Goal: Communication & Community: Share content

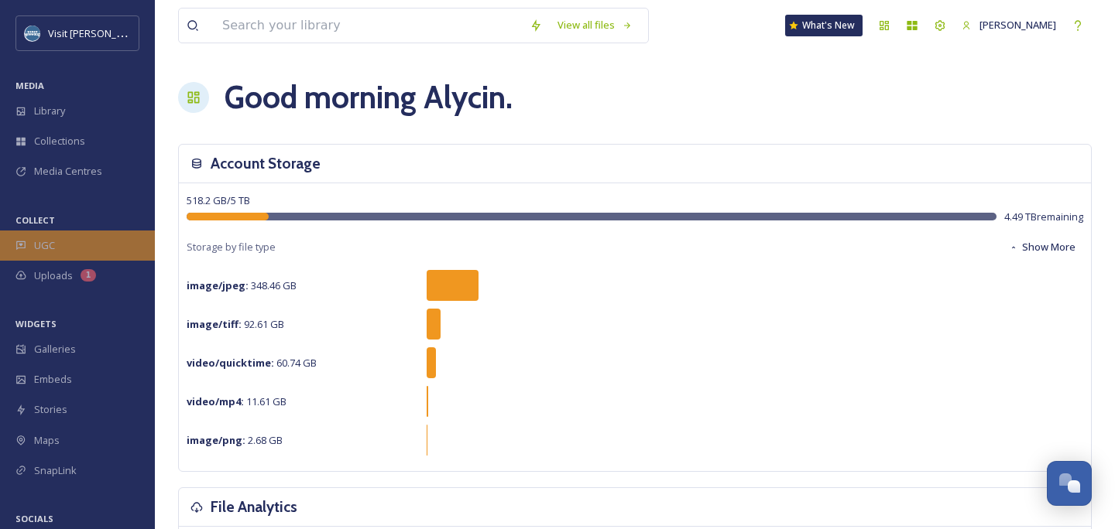
click at [82, 239] on div "UGC" at bounding box center [77, 246] width 155 height 30
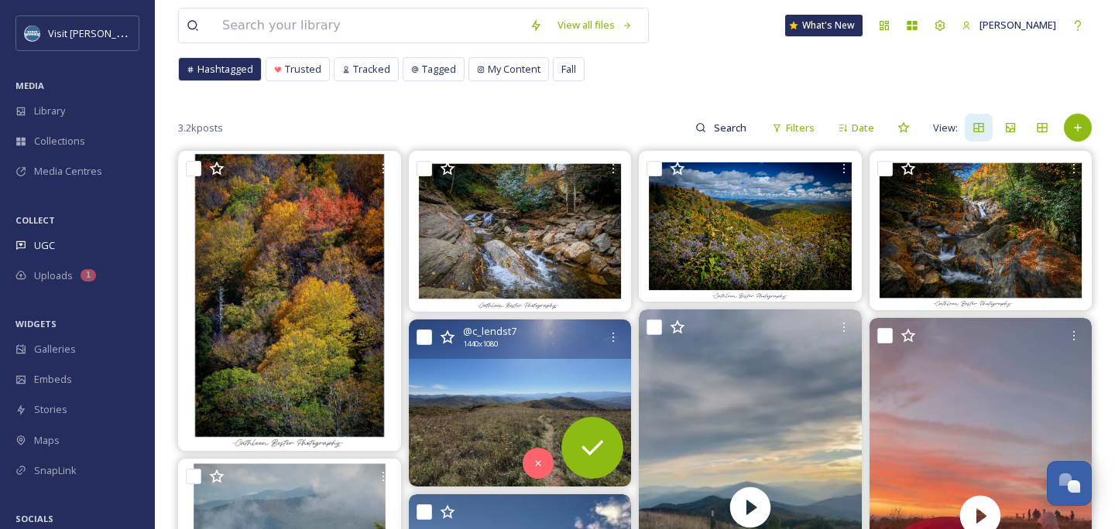
scroll to position [110, 0]
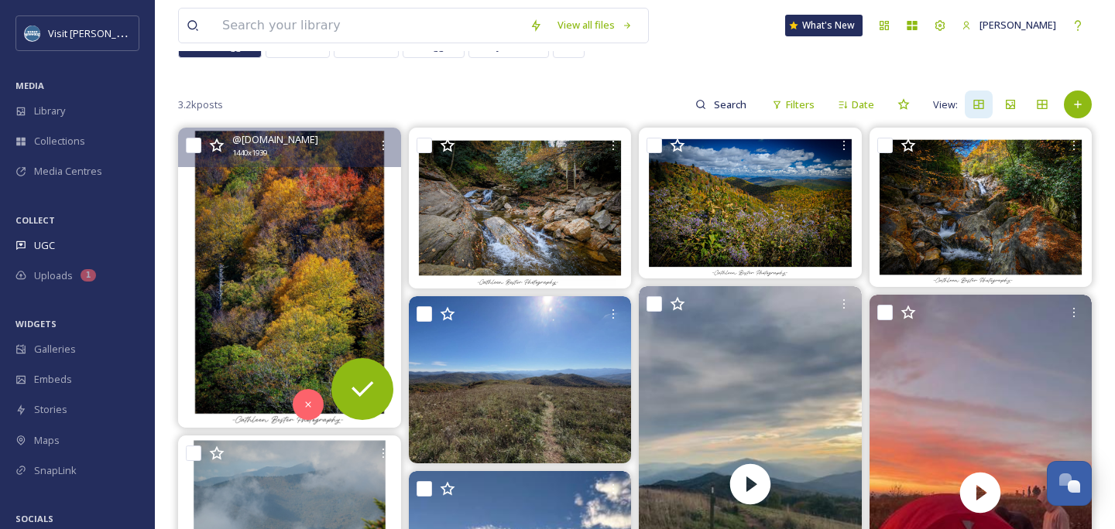
click at [338, 303] on img at bounding box center [289, 279] width 223 height 300
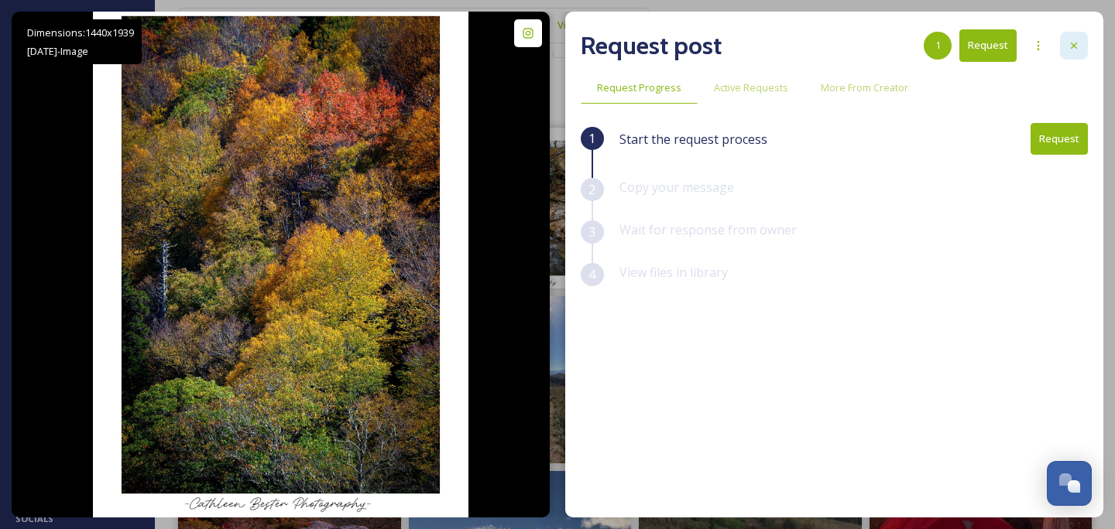
click at [1085, 43] on div at bounding box center [1074, 46] width 28 height 28
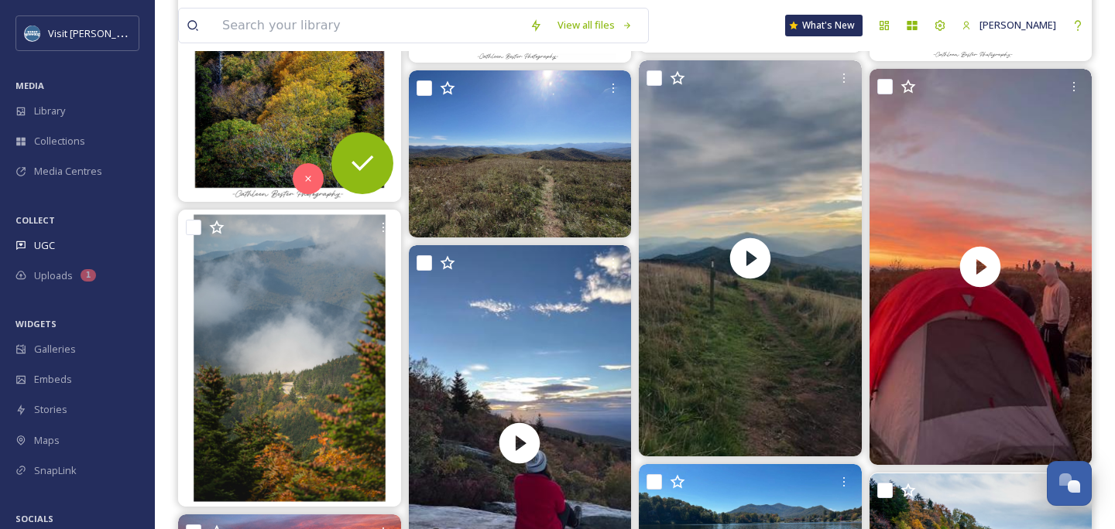
scroll to position [334, 0]
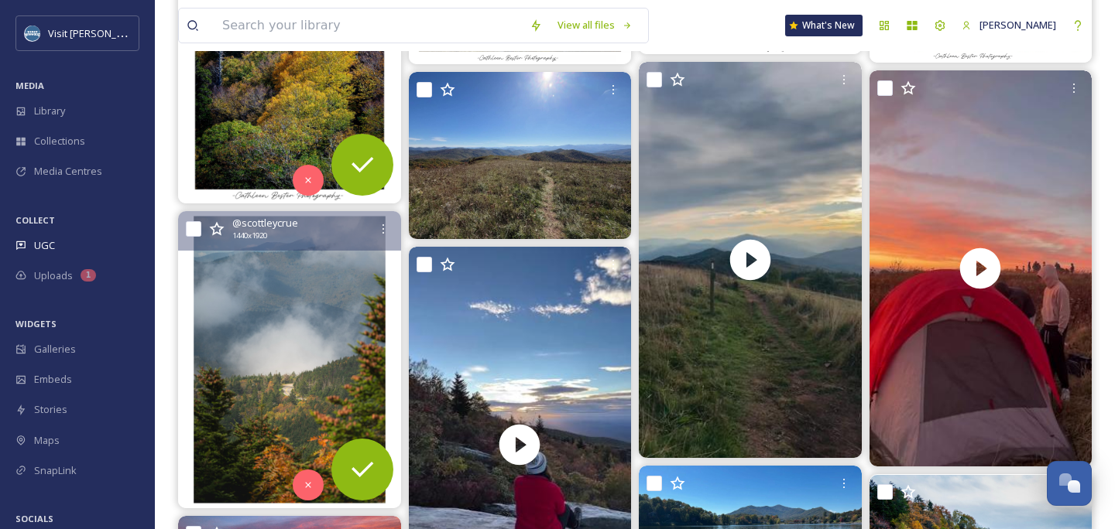
click at [345, 296] on img at bounding box center [289, 359] width 223 height 296
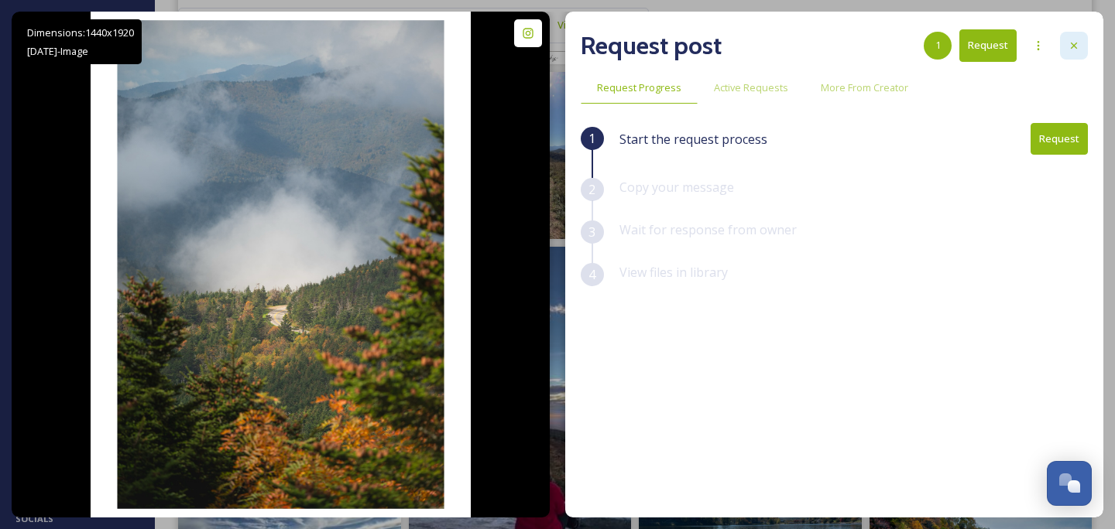
click at [1078, 43] on icon at bounding box center [1074, 45] width 12 height 12
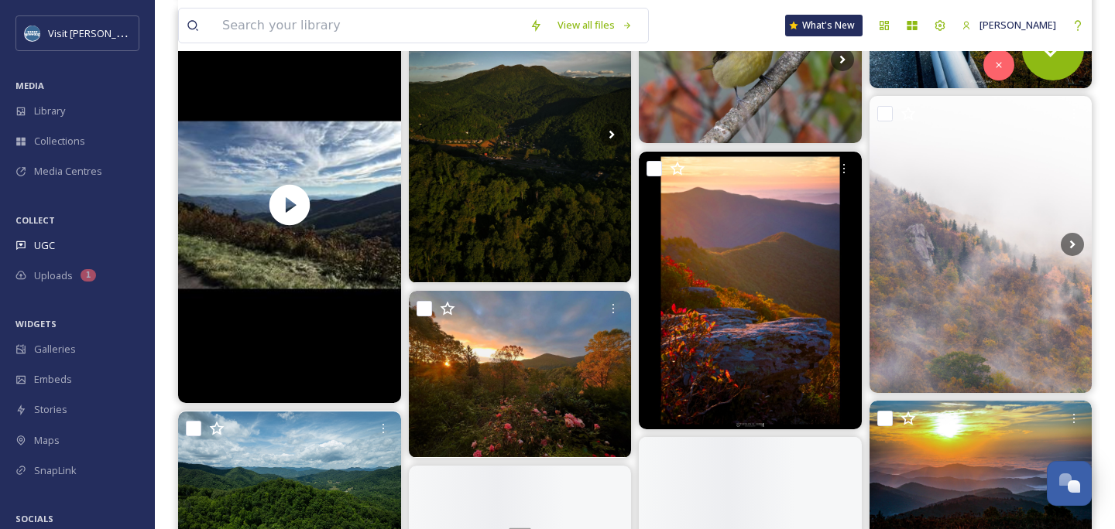
scroll to position [998, 0]
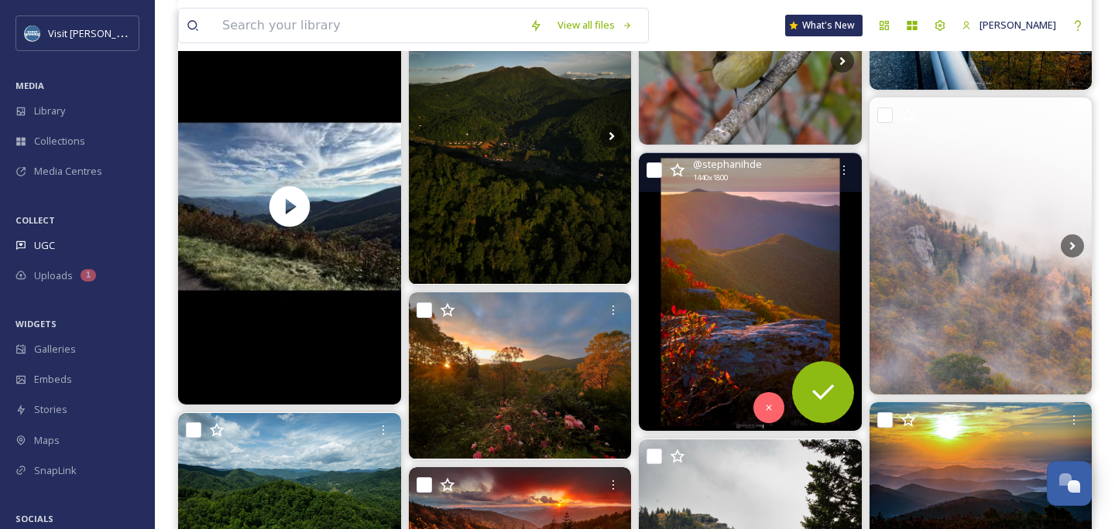
click at [716, 304] on img at bounding box center [750, 292] width 223 height 278
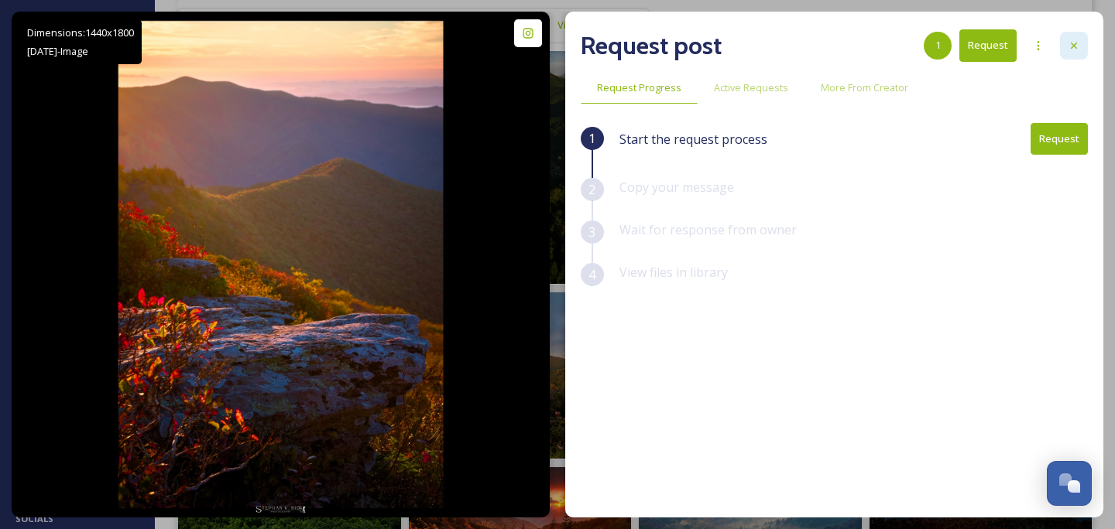
click at [1069, 46] on icon at bounding box center [1074, 45] width 12 height 12
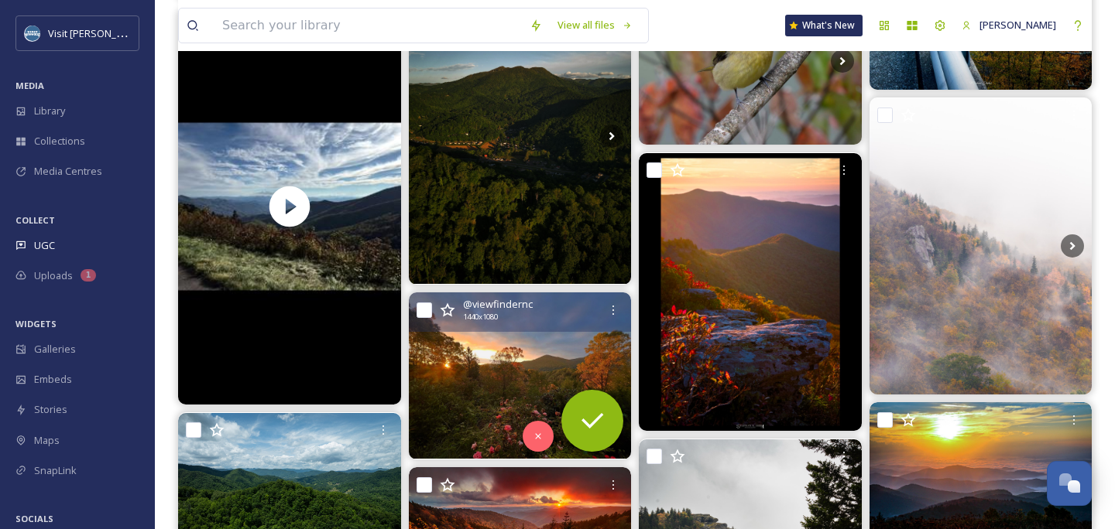
click at [497, 396] on img at bounding box center [520, 376] width 223 height 167
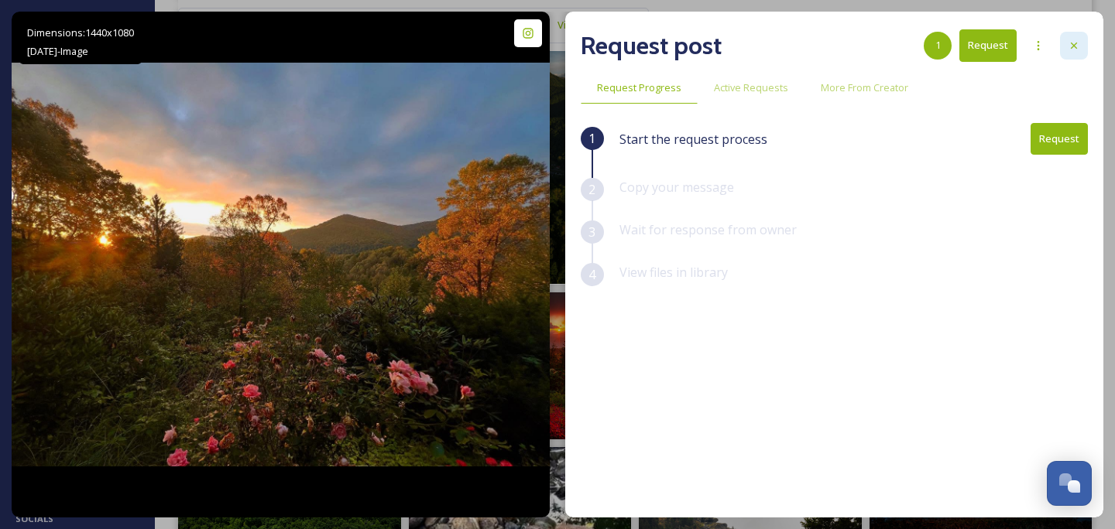
click at [1075, 43] on icon at bounding box center [1074, 45] width 12 height 12
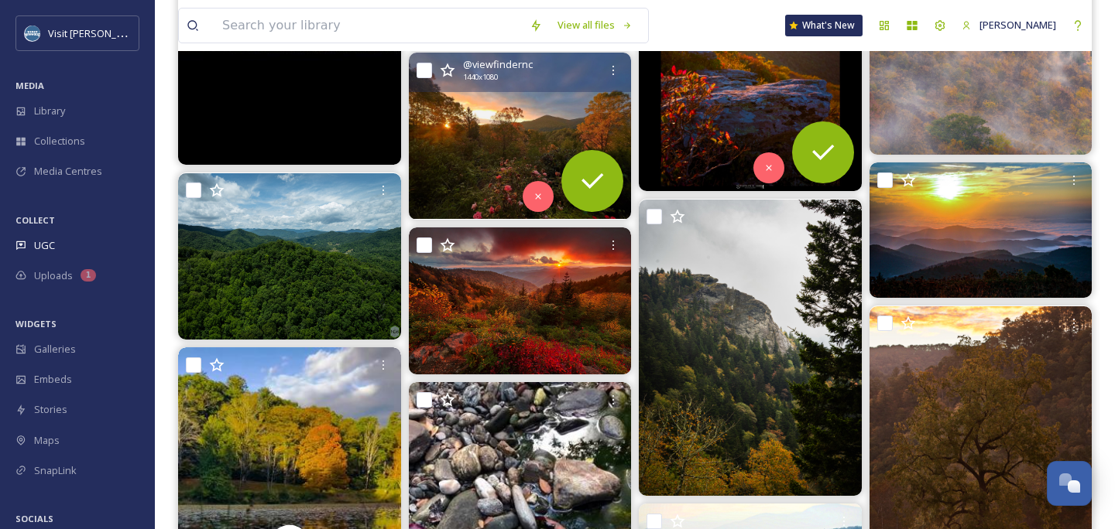
scroll to position [1239, 0]
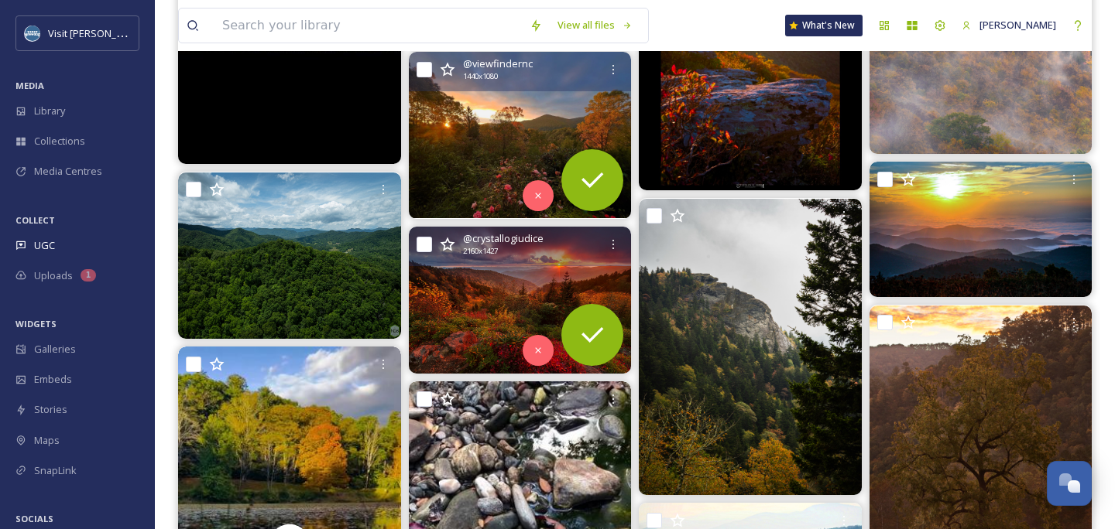
click at [475, 289] on img at bounding box center [520, 300] width 223 height 147
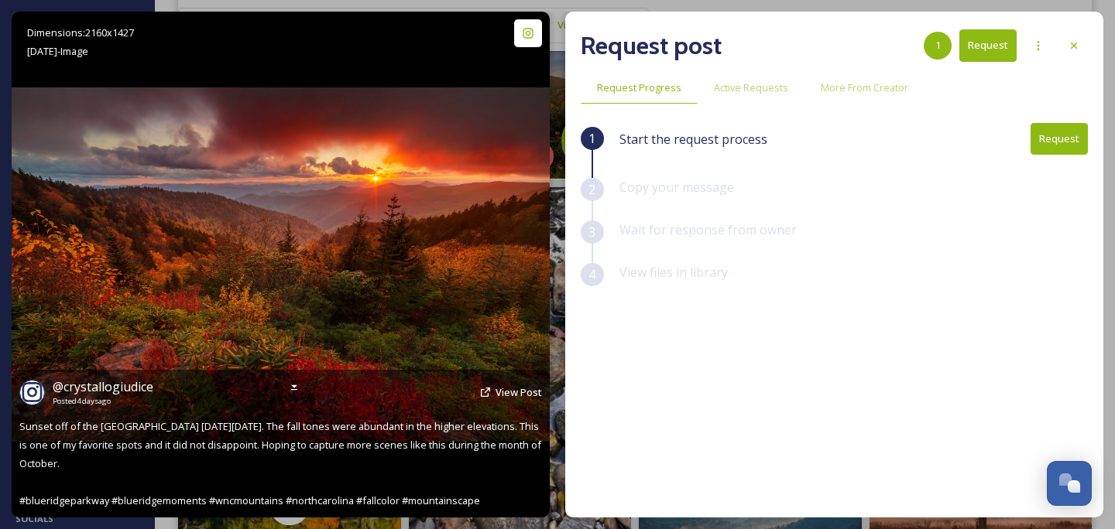
scroll to position [1276, 0]
click at [508, 397] on span "View Post" at bounding box center [518, 393] width 46 height 14
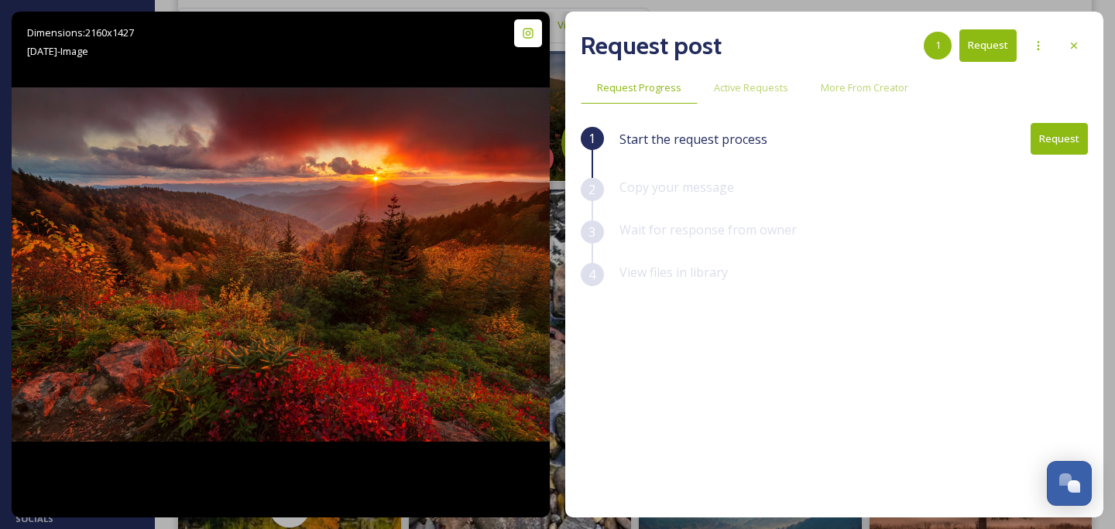
click at [1049, 134] on button "Request" at bounding box center [1058, 139] width 57 height 32
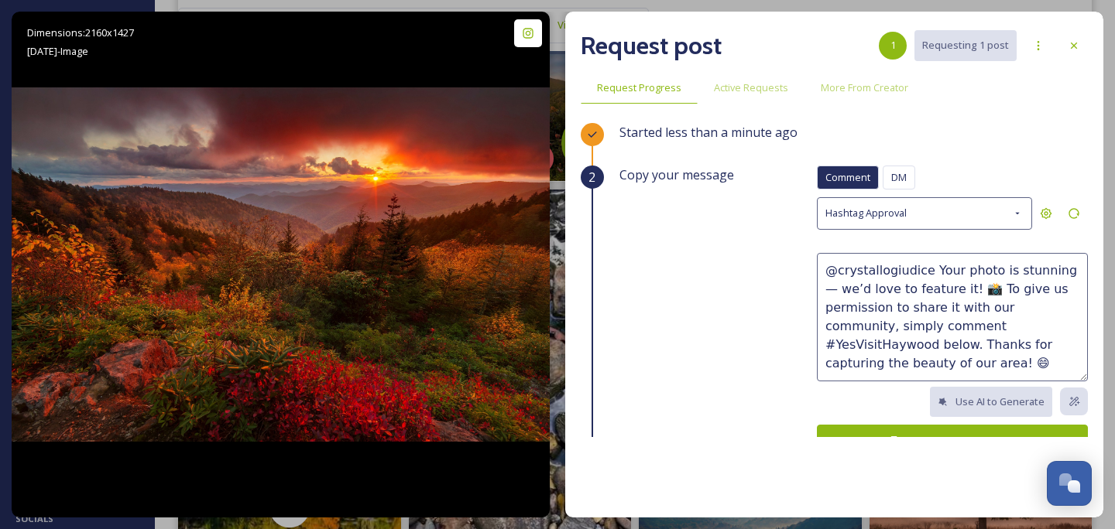
drag, startPoint x: 931, startPoint y: 265, endPoint x: 929, endPoint y: 368, distance: 103.0
click at [929, 368] on textarea "@crystallogiudice Your photo is stunning — we’d love to feature it! 📸 To give u…" at bounding box center [952, 317] width 271 height 129
click at [881, 287] on textarea "@crystallogiudice Your photo is stunning — we’d love to feature it! 📸 To give u…" at bounding box center [952, 317] width 271 height 129
drag, startPoint x: 933, startPoint y: 266, endPoint x: 741, endPoint y: 264, distance: 192.0
click at [741, 264] on div "Copy your message Comment DM Comment DM Hashtag Approval @crystallogiudice Your…" at bounding box center [853, 324] width 468 height 317
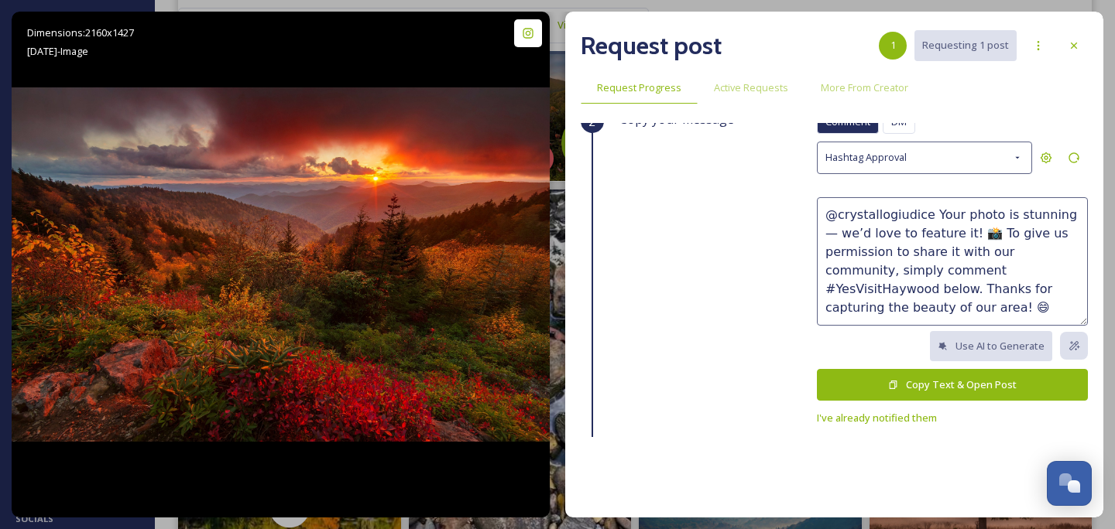
scroll to position [55, 0]
click at [980, 381] on button "Copy Text & Open Post" at bounding box center [952, 386] width 271 height 32
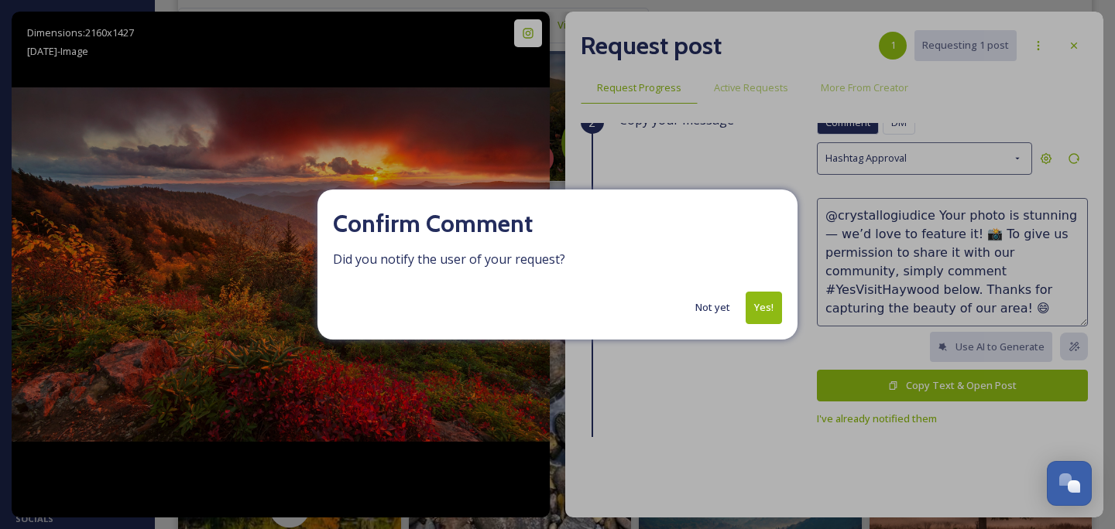
click at [768, 308] on button "Yes!" at bounding box center [763, 308] width 36 height 32
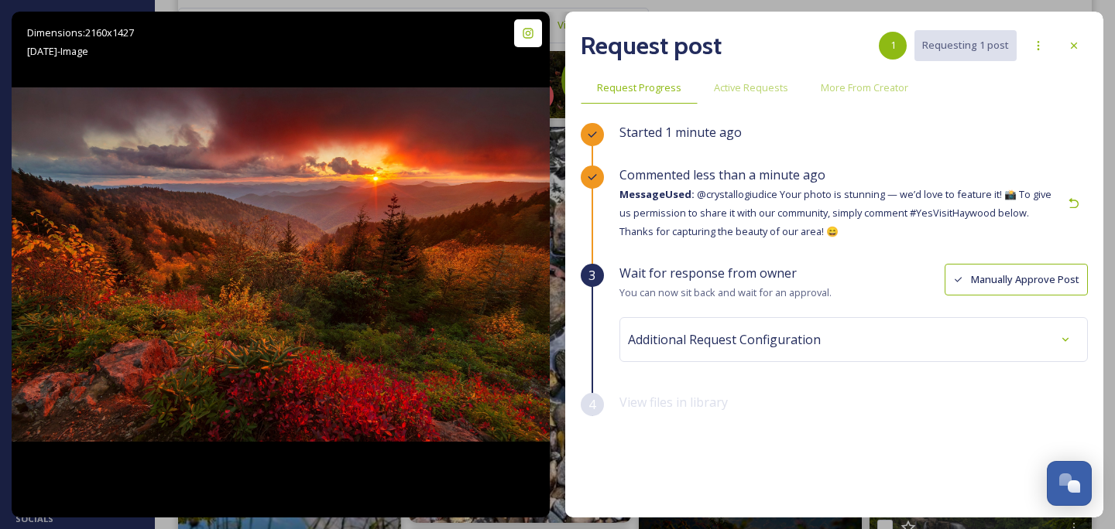
scroll to position [1334, 0]
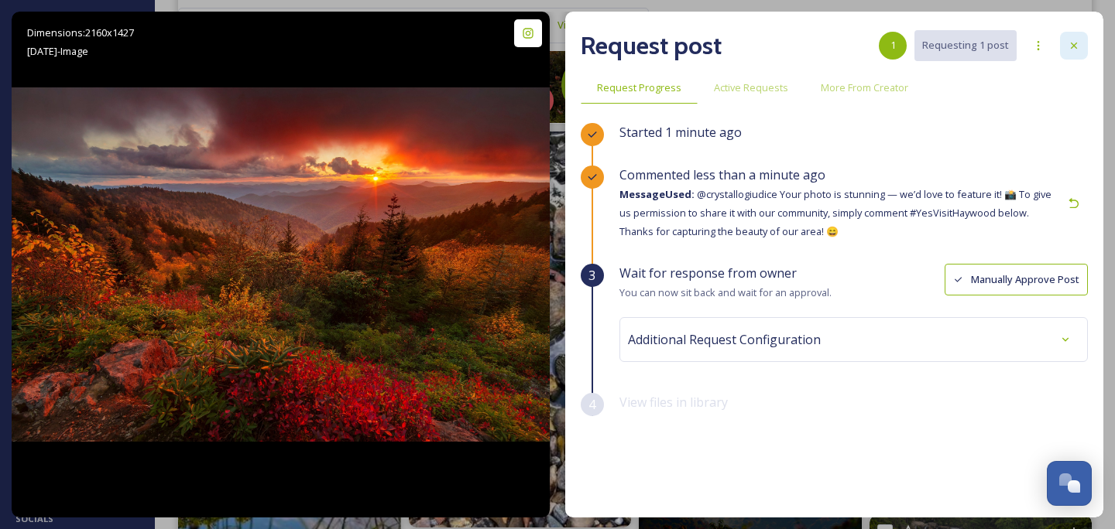
click at [1081, 41] on div at bounding box center [1074, 46] width 28 height 28
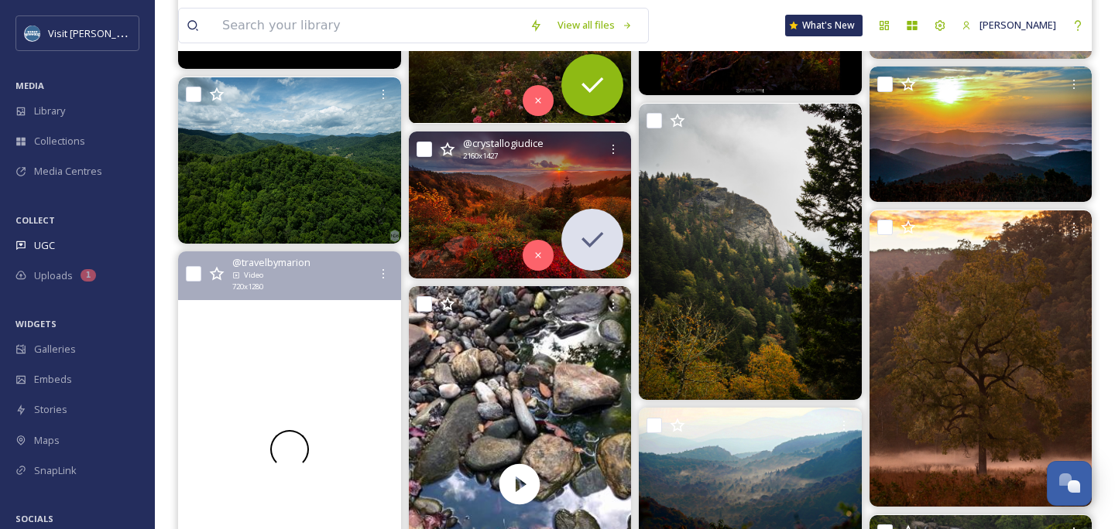
click at [252, 365] on div at bounding box center [289, 450] width 223 height 396
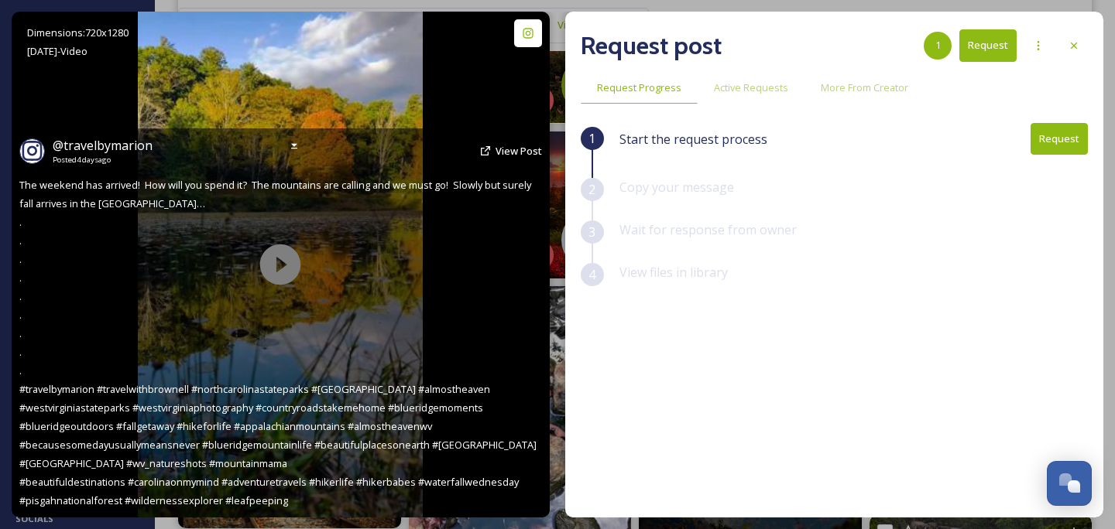
click at [286, 274] on div "@ travelbymarion Posted [DATE] View Post The weekend has arrived! How will you …" at bounding box center [281, 323] width 538 height 389
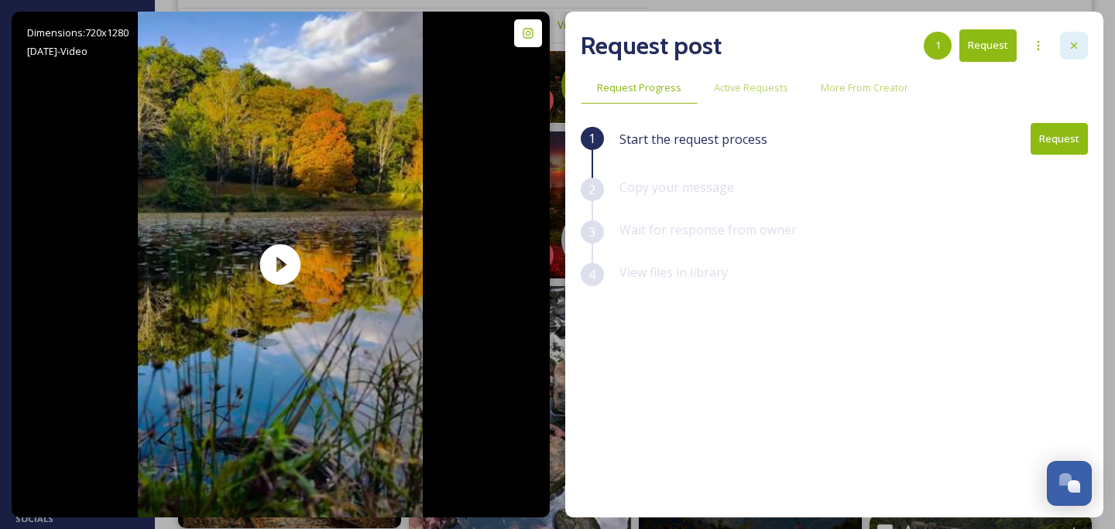
click at [1069, 51] on icon at bounding box center [1074, 45] width 12 height 12
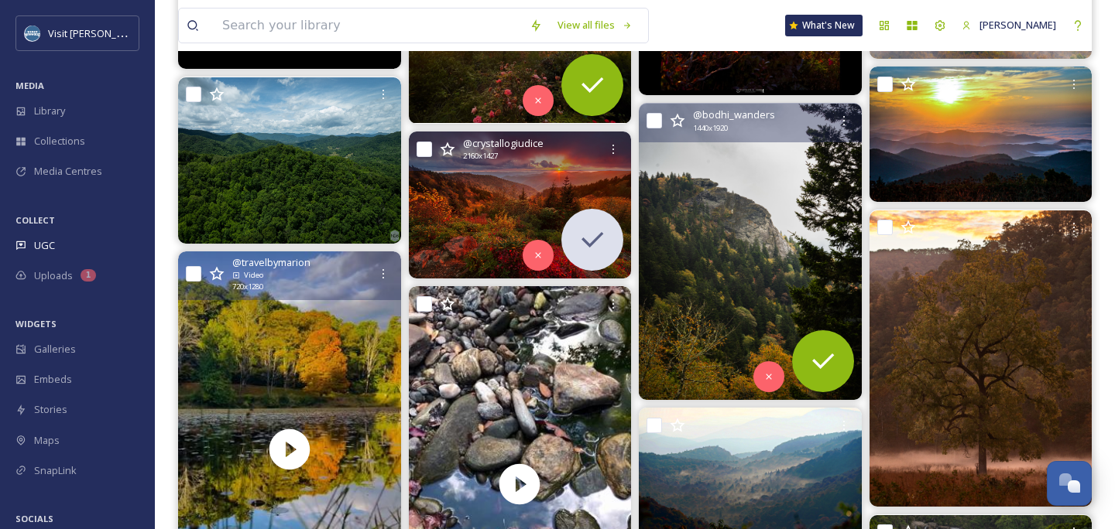
click at [719, 243] on img at bounding box center [750, 252] width 223 height 296
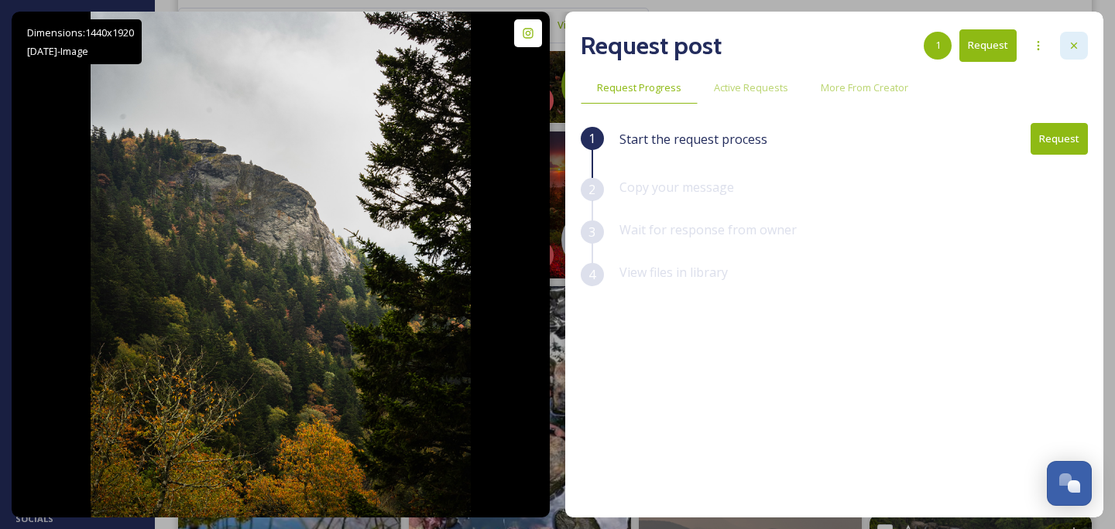
click at [1076, 54] on div at bounding box center [1074, 46] width 28 height 28
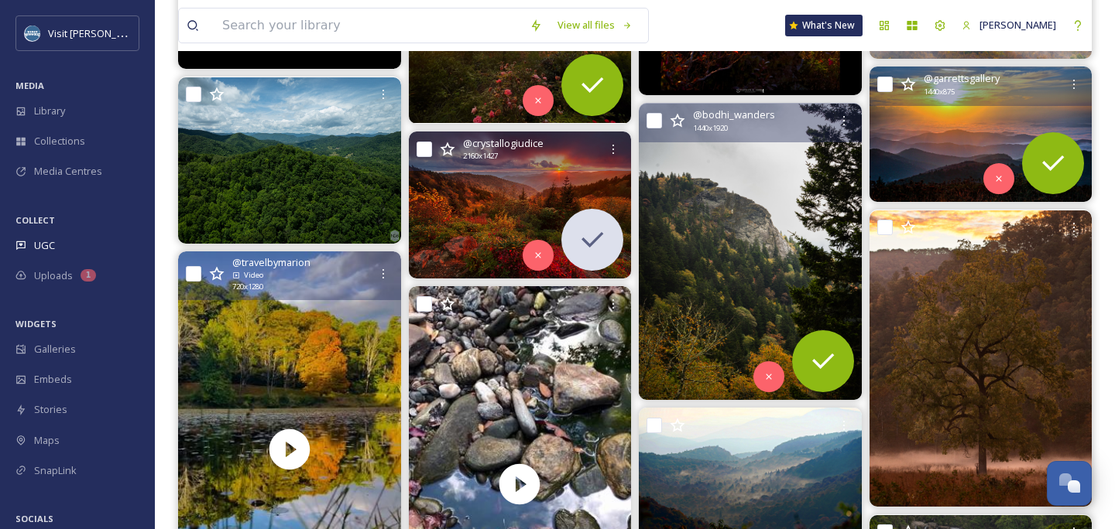
click at [992, 124] on img at bounding box center [980, 134] width 223 height 135
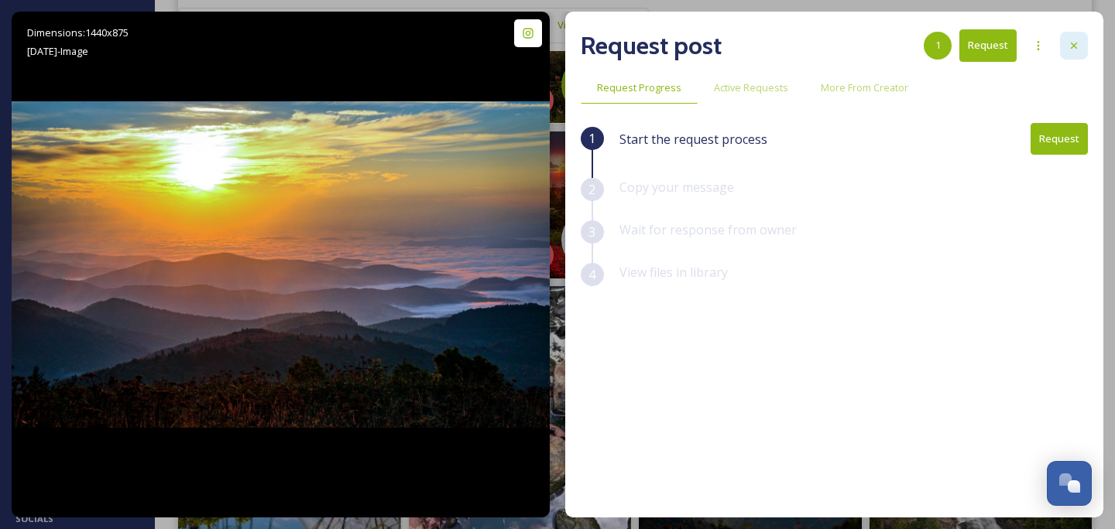
click at [1070, 50] on icon at bounding box center [1074, 45] width 12 height 12
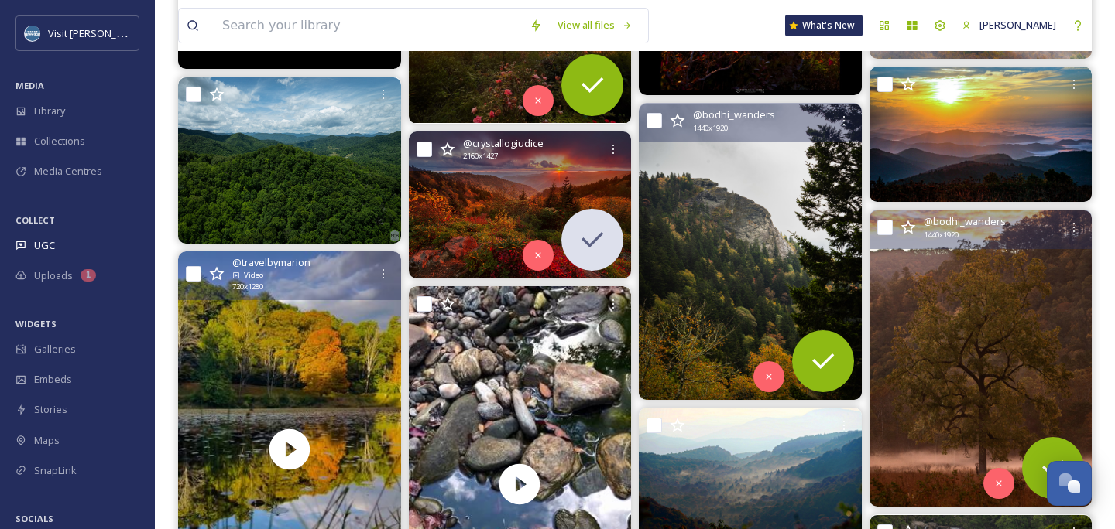
click at [970, 302] on img at bounding box center [980, 359] width 223 height 296
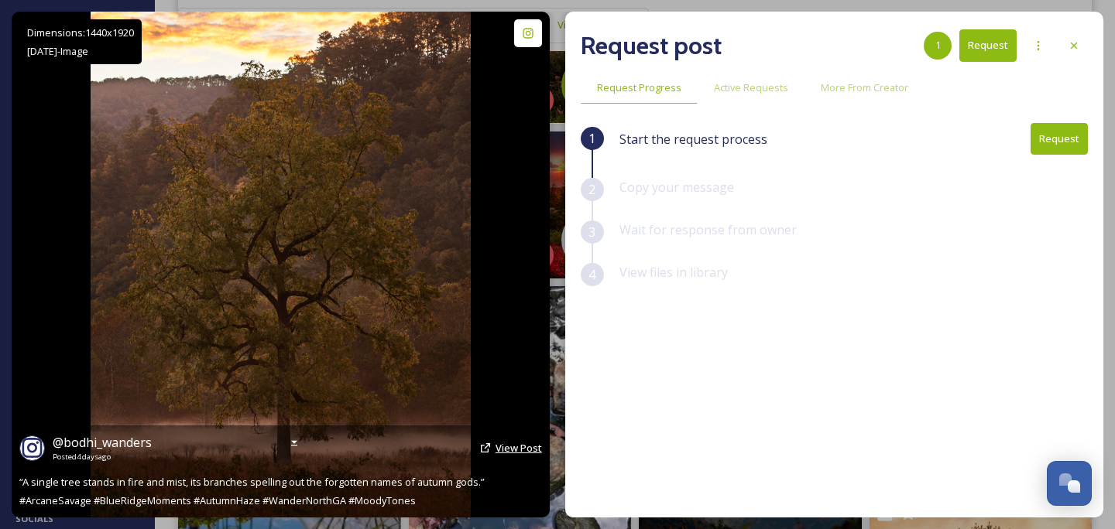
click at [512, 447] on span "View Post" at bounding box center [518, 448] width 46 height 14
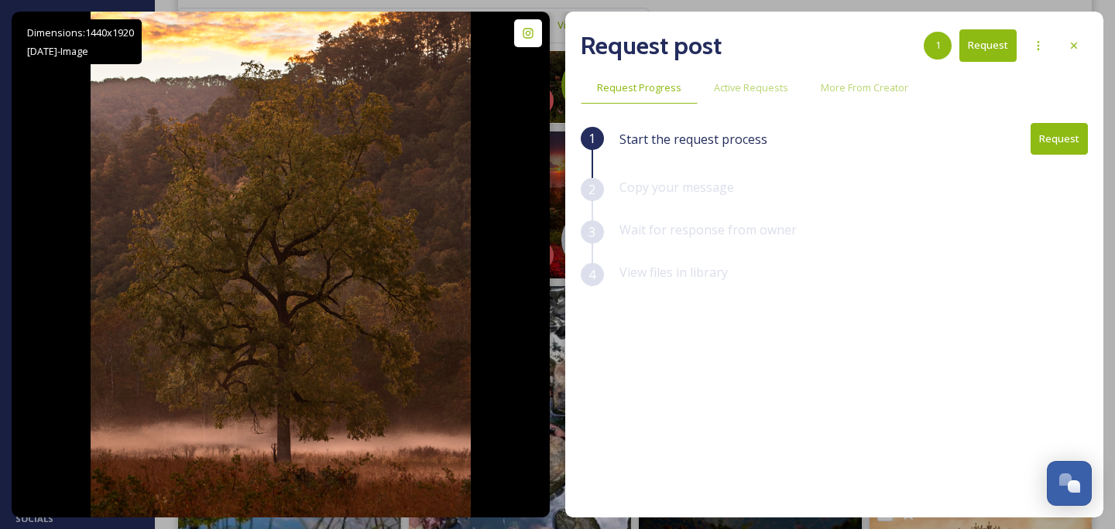
click at [1062, 134] on button "Request" at bounding box center [1058, 139] width 57 height 32
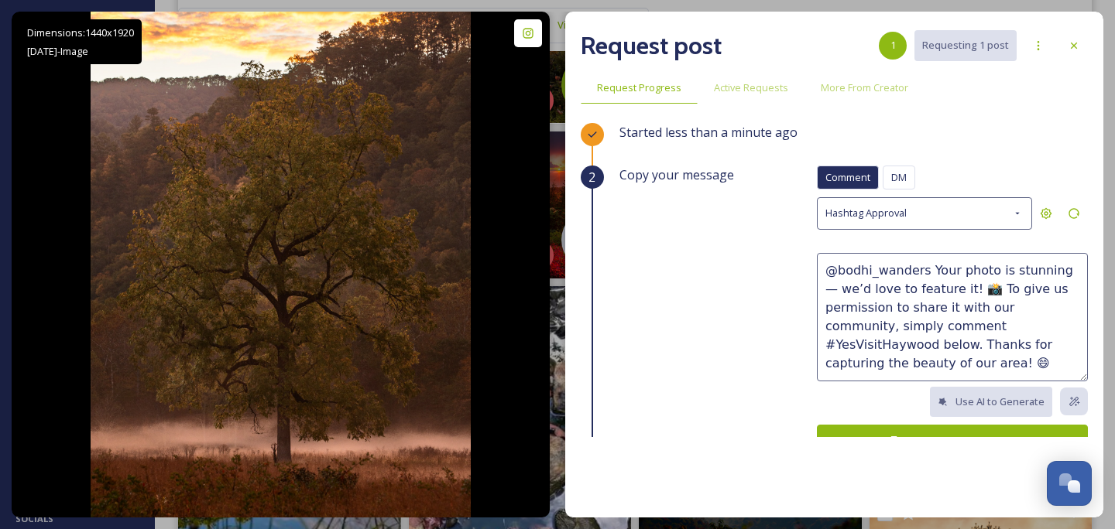
click at [861, 290] on textarea "@bodhi_wanders Your photo is stunning — we’d love to feature it! 📸 To give us p…" at bounding box center [952, 317] width 271 height 129
drag, startPoint x: 821, startPoint y: 264, endPoint x: 904, endPoint y: 365, distance: 131.4
click at [904, 365] on textarea "@bodhi_wanders Your photo is stunning — we’d love to feature it! 📸 To give us p…" at bounding box center [952, 317] width 271 height 129
click at [953, 215] on div "Hashtag Approval" at bounding box center [924, 213] width 215 height 32
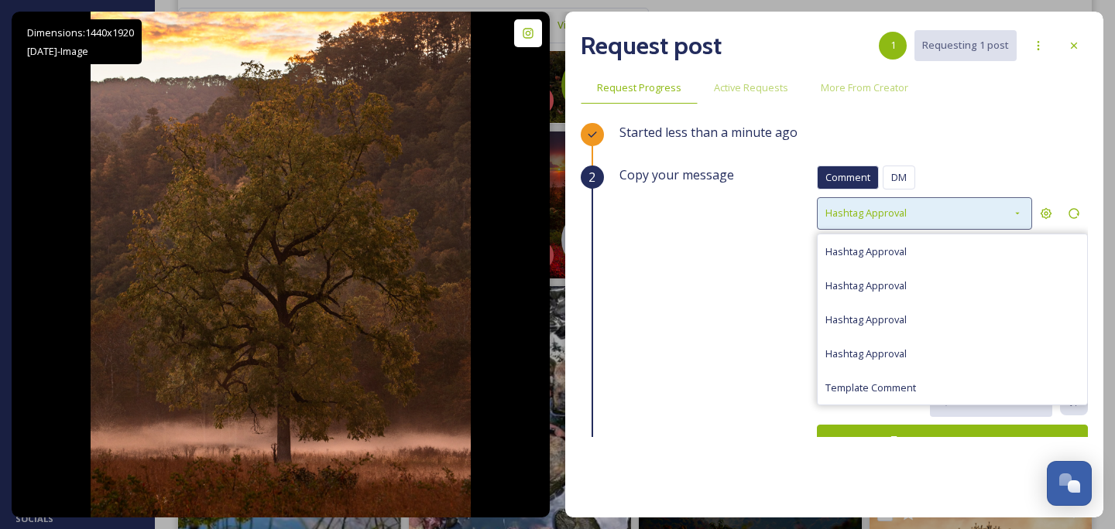
click at [953, 215] on div "Hashtag Approval" at bounding box center [924, 213] width 215 height 32
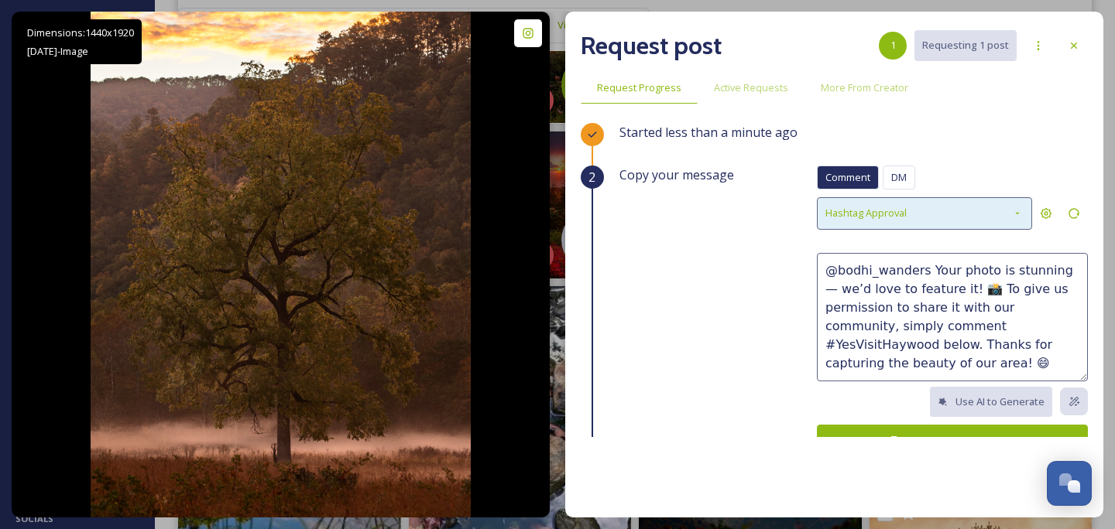
click at [954, 216] on div "Hashtag Approval" at bounding box center [924, 213] width 215 height 32
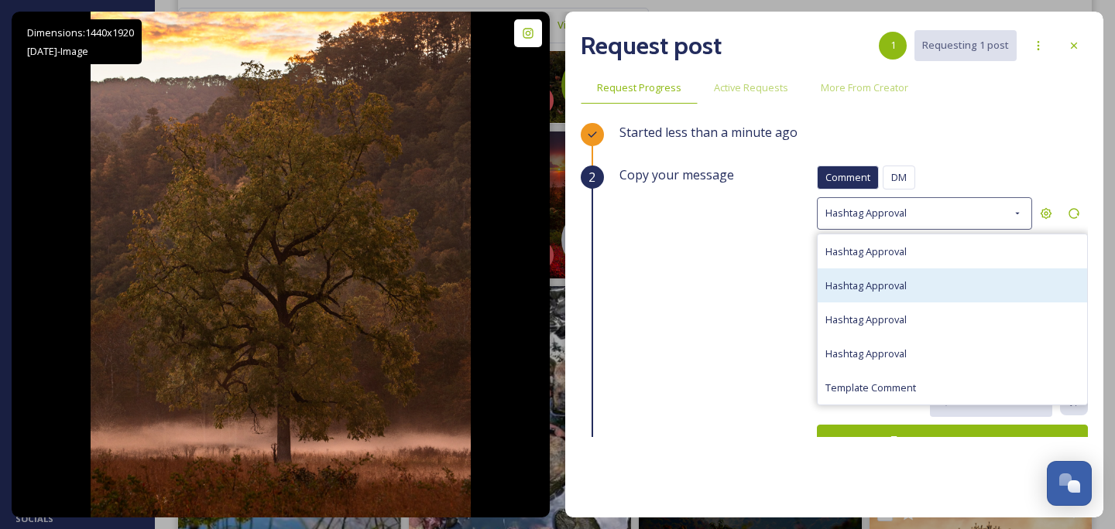
click at [920, 272] on div "Hashtag Approval" at bounding box center [951, 286] width 269 height 34
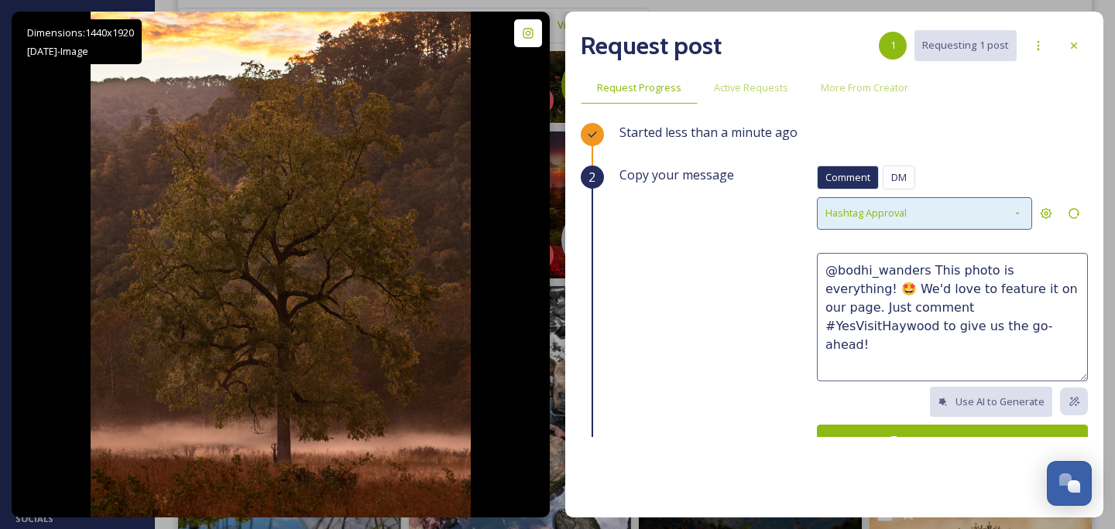
click at [934, 206] on div "Hashtag Approval" at bounding box center [924, 213] width 215 height 32
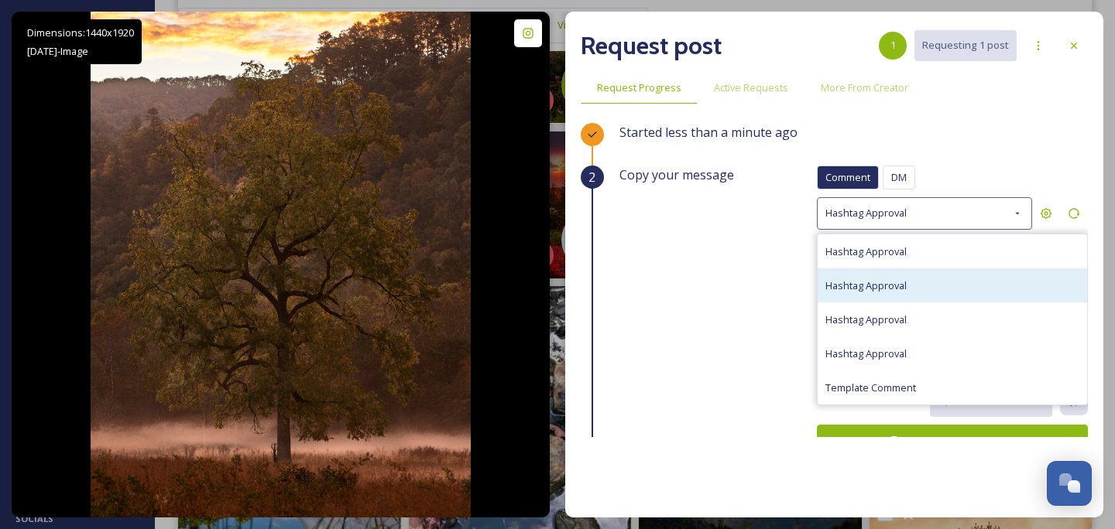
click at [902, 283] on span "Hashtag Approval" at bounding box center [865, 286] width 81 height 14
type textarea "@bodhi_wanders We absolutely love this photo! 😍 We'd be thrilled to share it wi…"
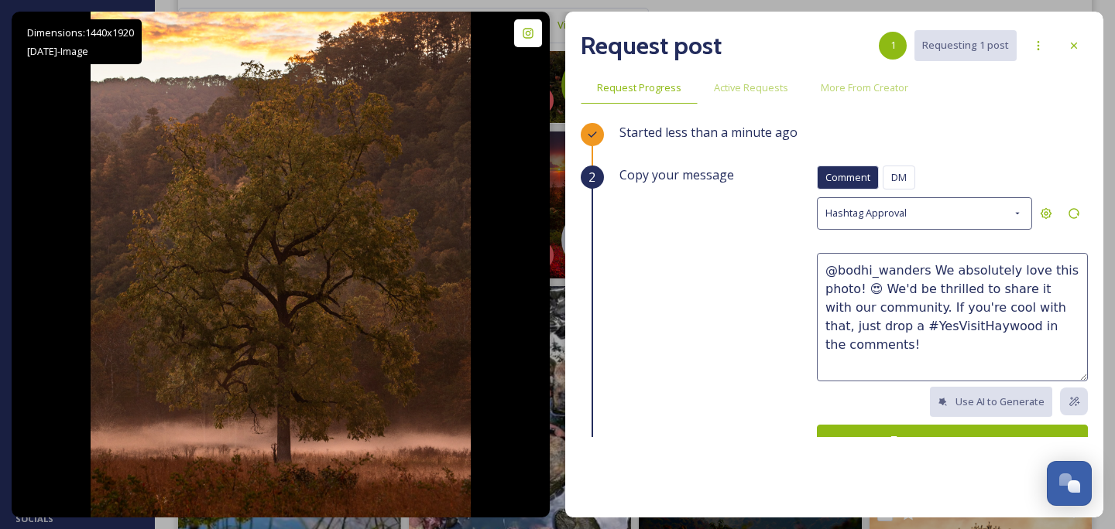
drag, startPoint x: 827, startPoint y: 267, endPoint x: 1081, endPoint y: 338, distance: 263.5
click at [1081, 338] on textarea "@bodhi_wanders We absolutely love this photo! 😍 We'd be thrilled to share it wi…" at bounding box center [952, 317] width 271 height 129
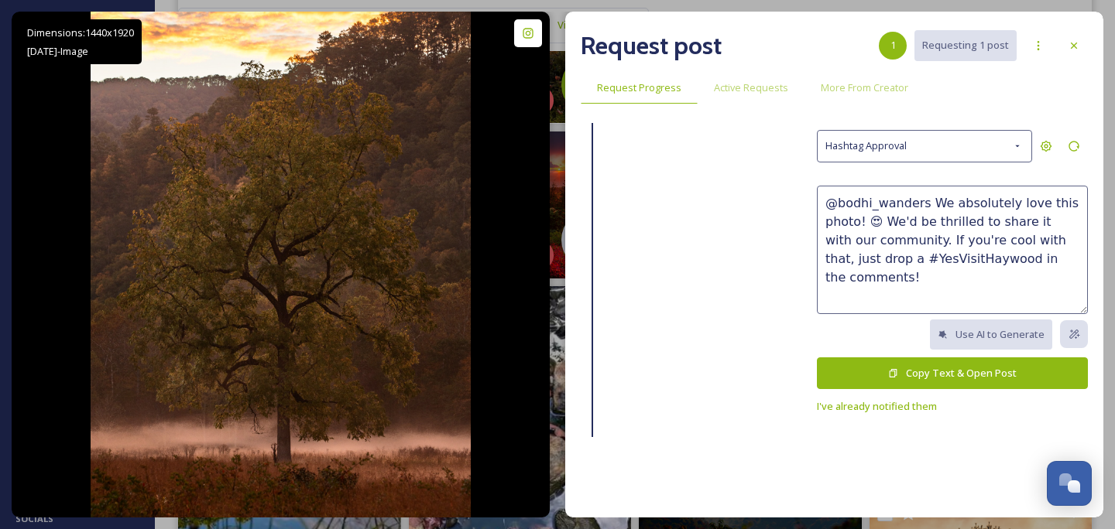
scroll to position [67, 0]
click at [899, 406] on span "I've already notified them" at bounding box center [877, 407] width 120 height 14
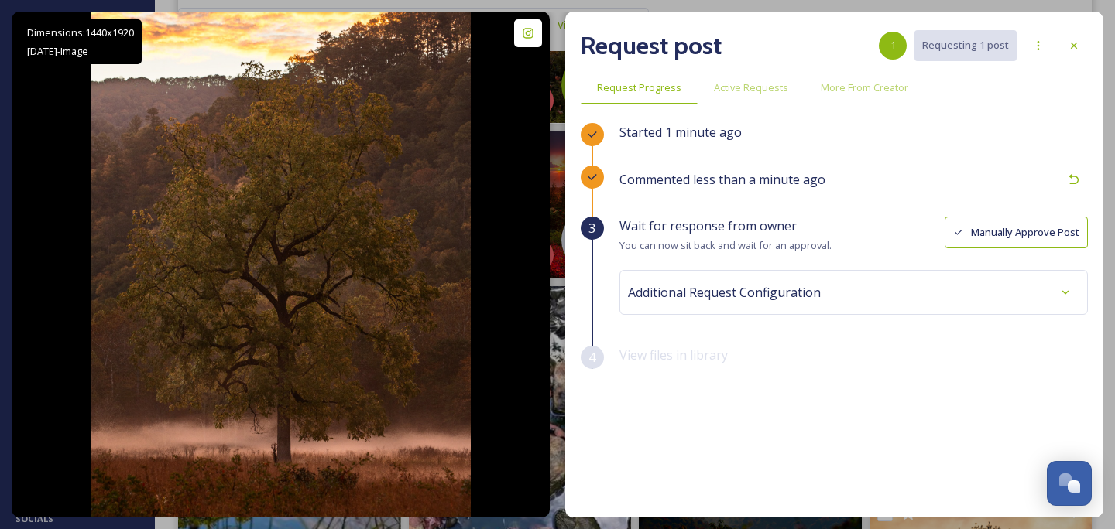
scroll to position [0, 0]
click at [1074, 50] on icon at bounding box center [1074, 45] width 12 height 12
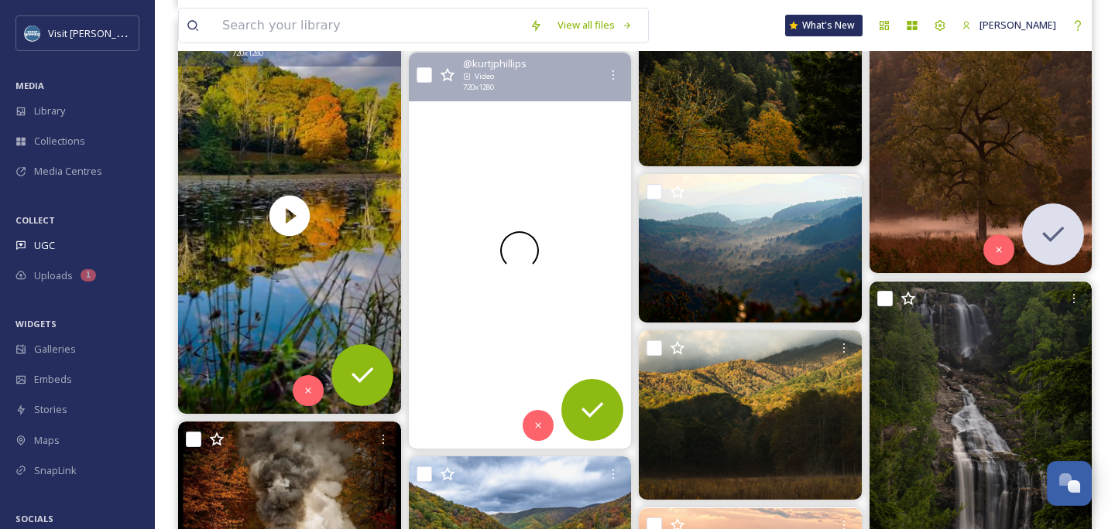
scroll to position [1666, 0]
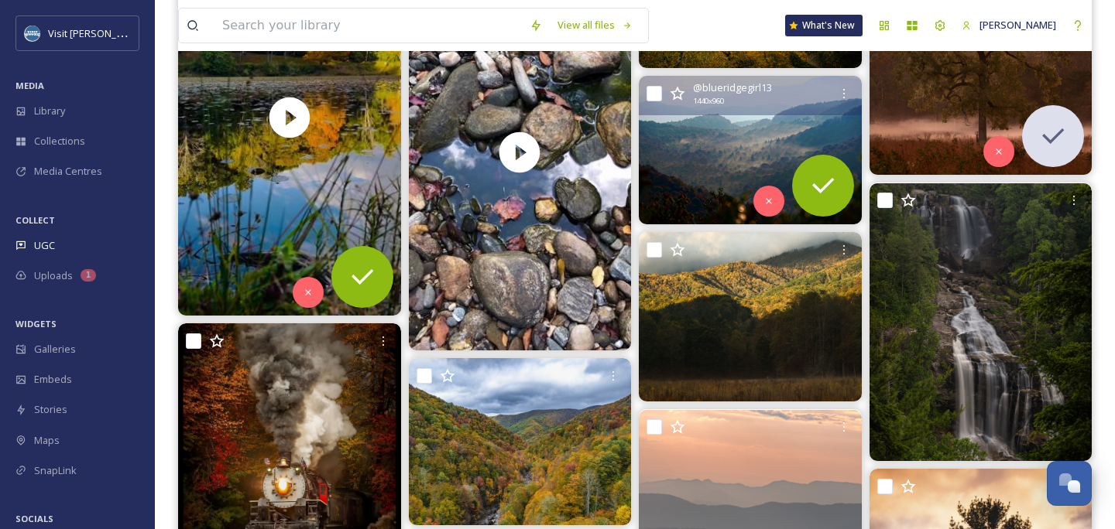
click at [730, 164] on img at bounding box center [750, 150] width 223 height 149
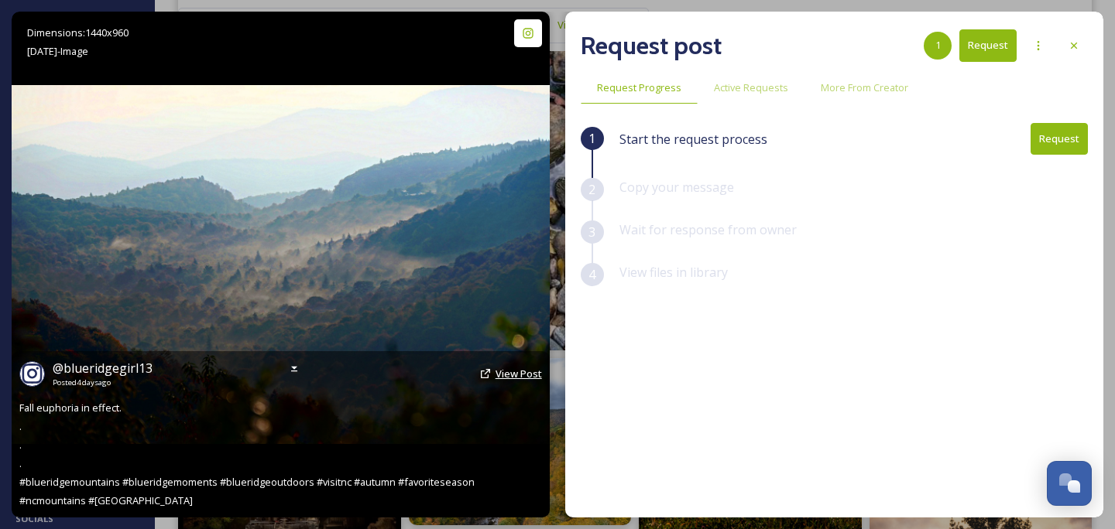
click at [517, 377] on span "View Post" at bounding box center [518, 374] width 46 height 14
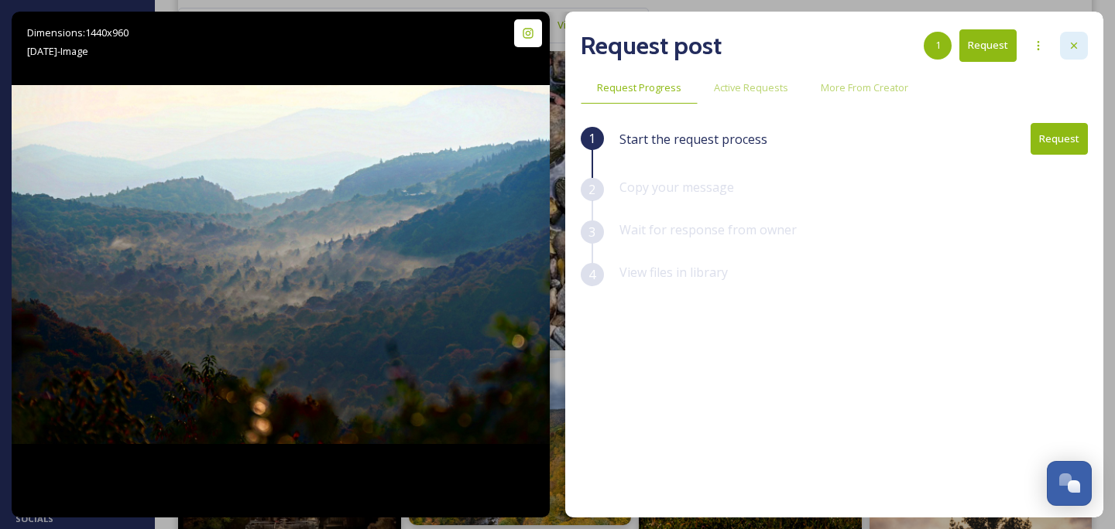
click at [1068, 54] on div at bounding box center [1074, 46] width 28 height 28
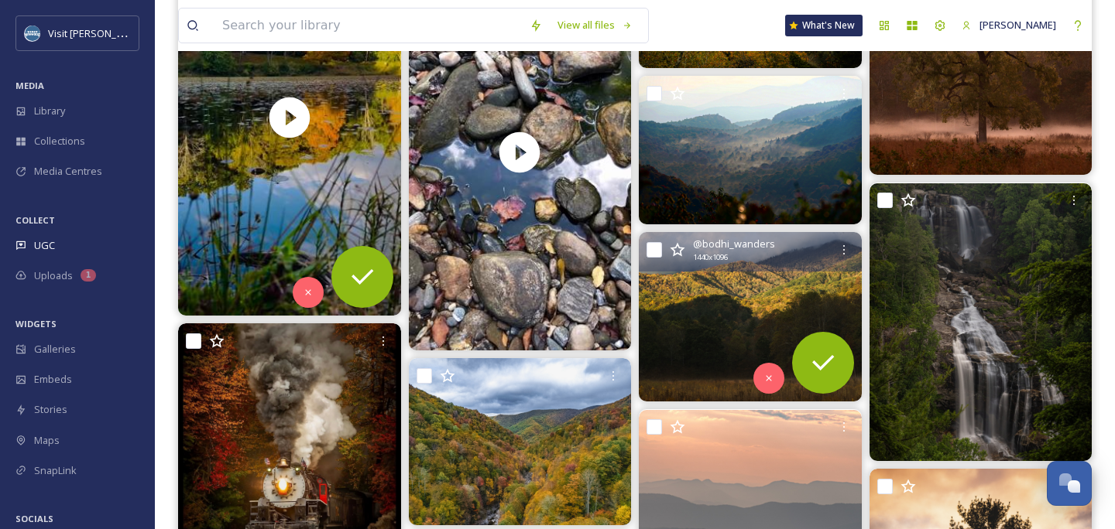
click at [715, 321] on img at bounding box center [750, 317] width 223 height 170
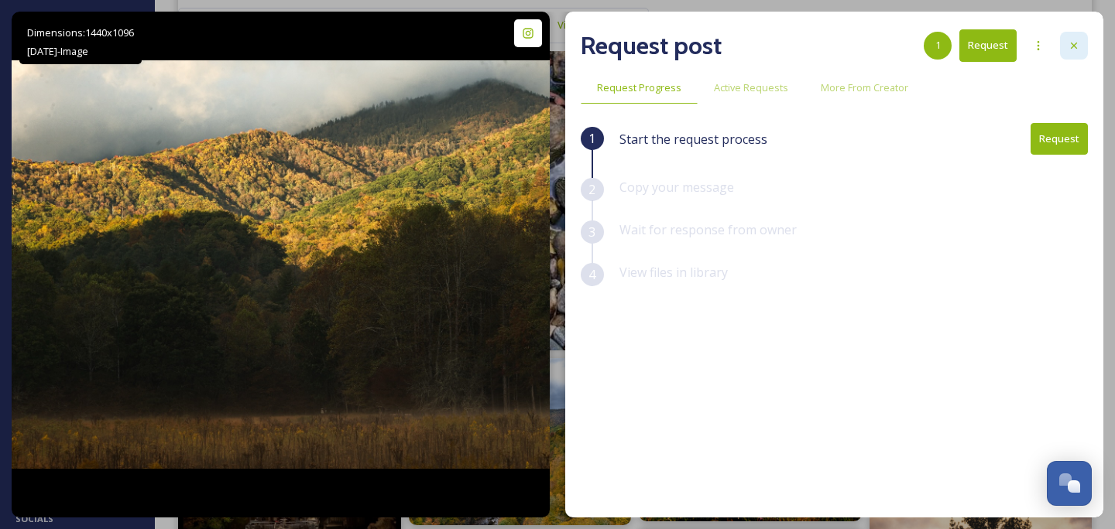
click at [1069, 47] on icon at bounding box center [1074, 45] width 12 height 12
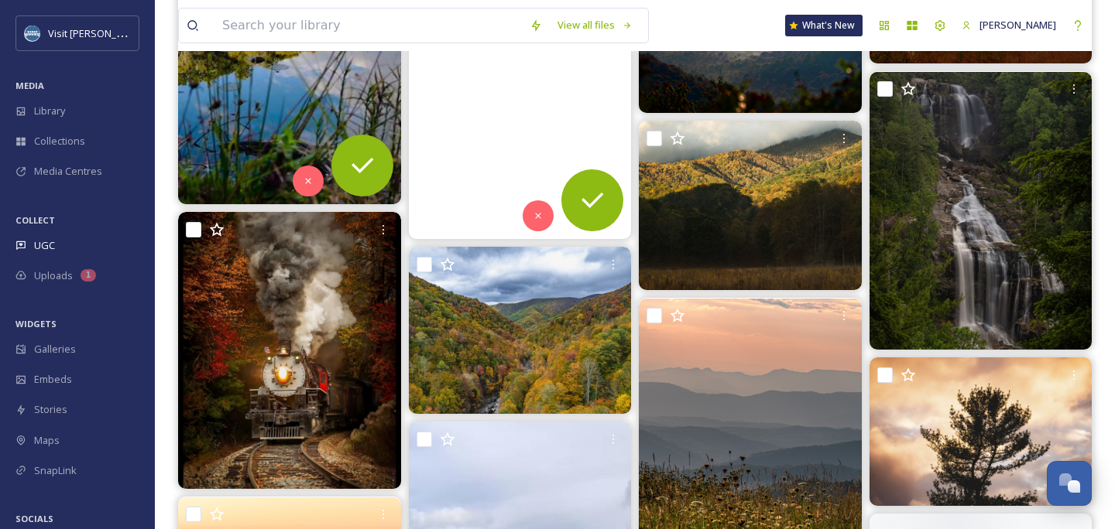
scroll to position [1787, 0]
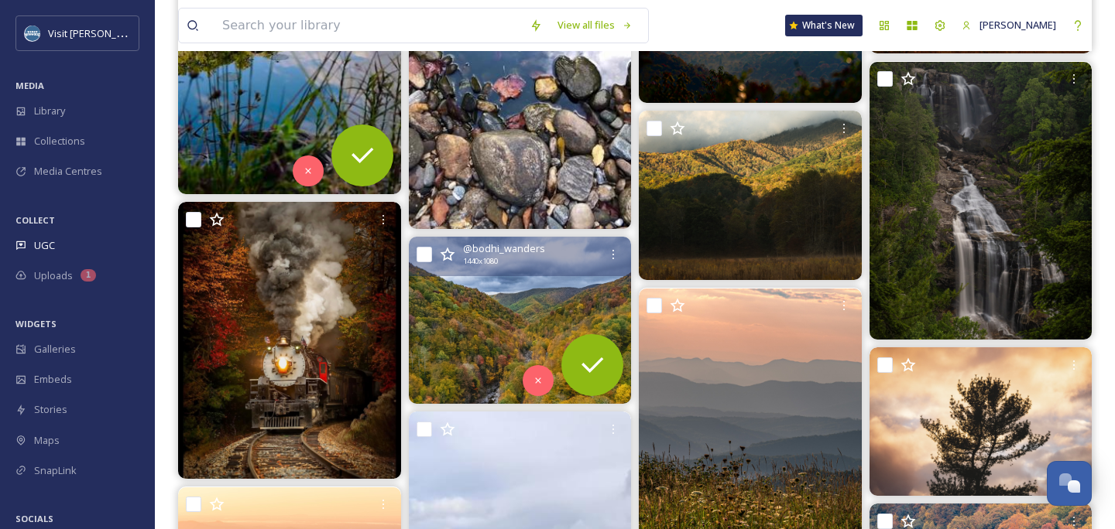
click at [501, 331] on img at bounding box center [520, 320] width 223 height 167
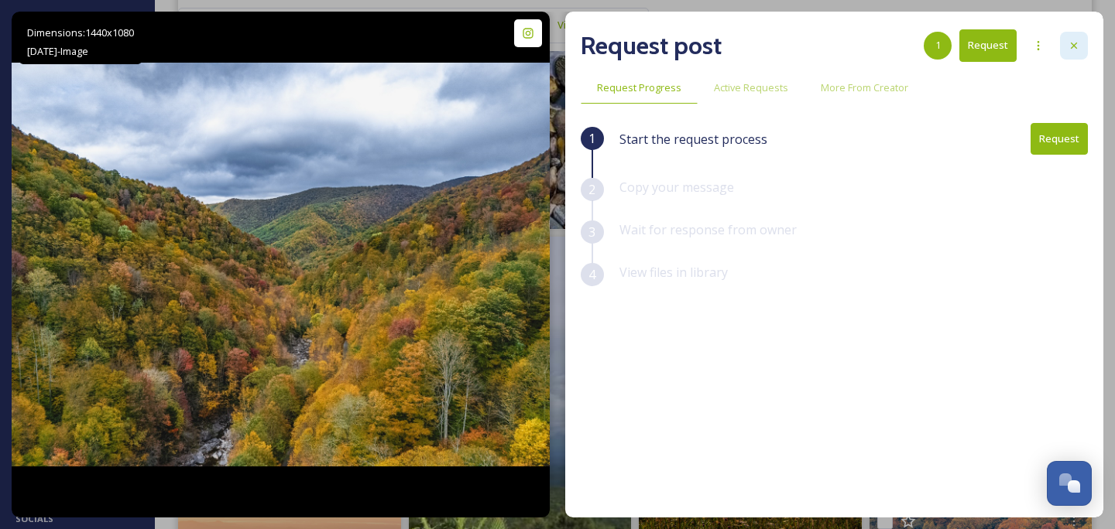
click at [1077, 47] on icon at bounding box center [1074, 45] width 12 height 12
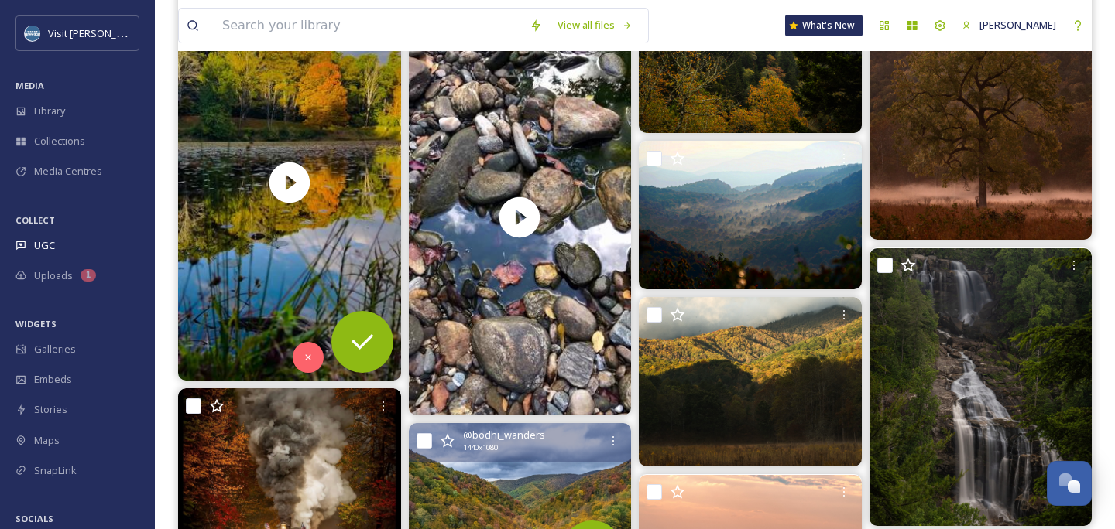
scroll to position [1588, 0]
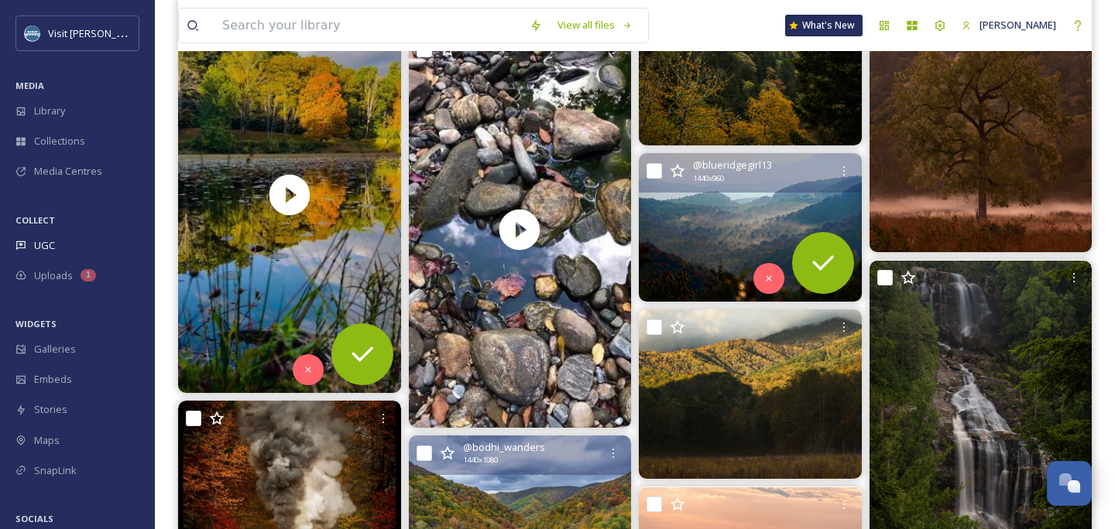
click at [701, 236] on img at bounding box center [750, 227] width 223 height 149
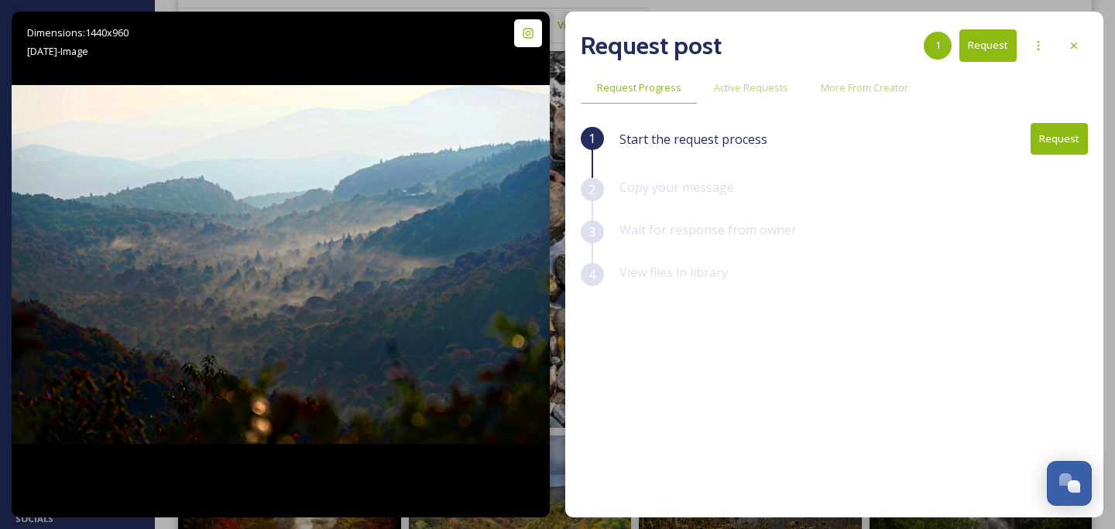
click at [1071, 133] on button "Request" at bounding box center [1058, 139] width 57 height 32
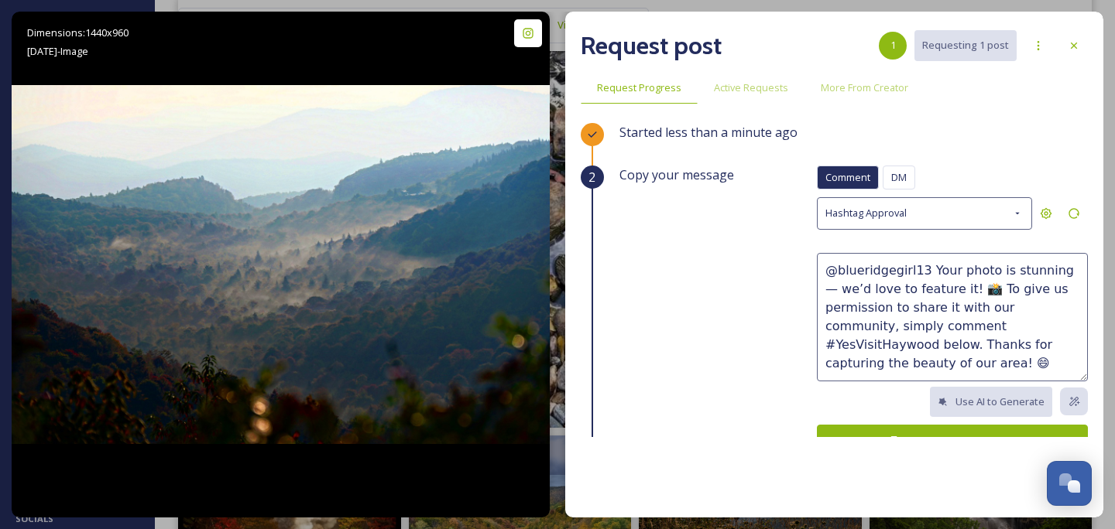
drag, startPoint x: 826, startPoint y: 266, endPoint x: 900, endPoint y: 377, distance: 132.9
click at [900, 377] on textarea "@blueridgegirl13 Your photo is stunning — we’d love to feature it! 📸 To give us…" at bounding box center [952, 317] width 271 height 129
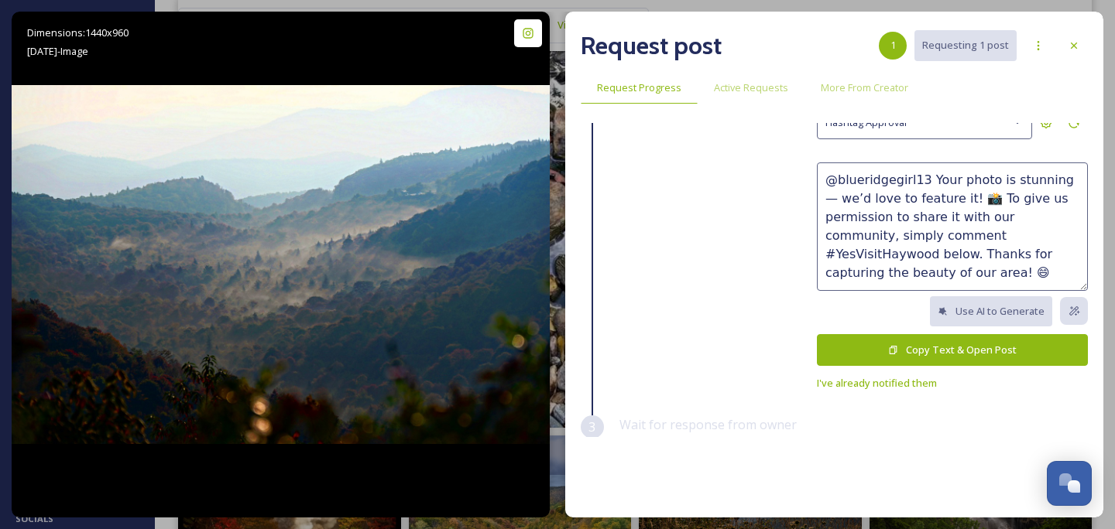
scroll to position [106, 0]
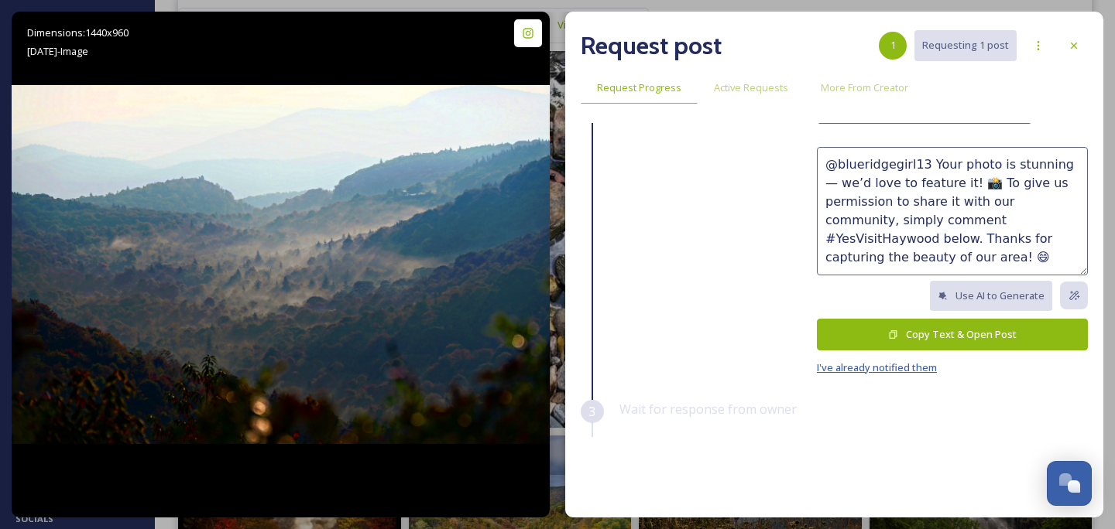
click at [908, 368] on span "I've already notified them" at bounding box center [877, 368] width 120 height 14
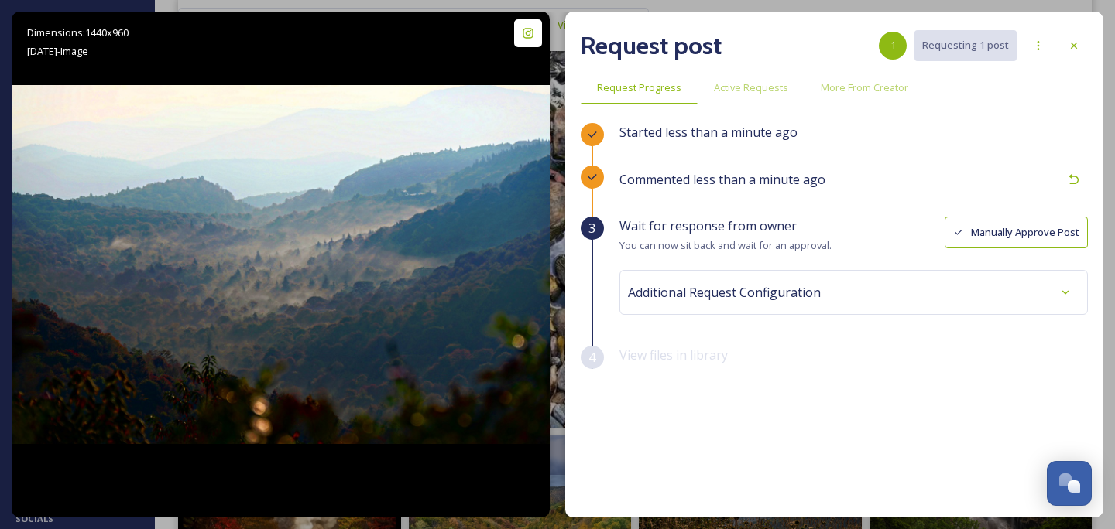
scroll to position [0, 0]
click at [1071, 44] on icon at bounding box center [1074, 45] width 12 height 12
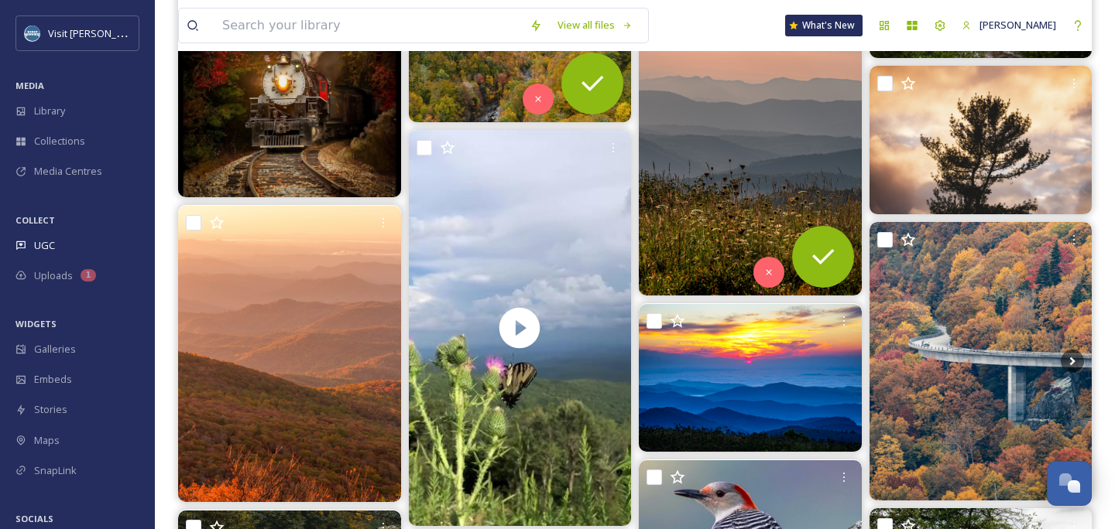
scroll to position [2105, 0]
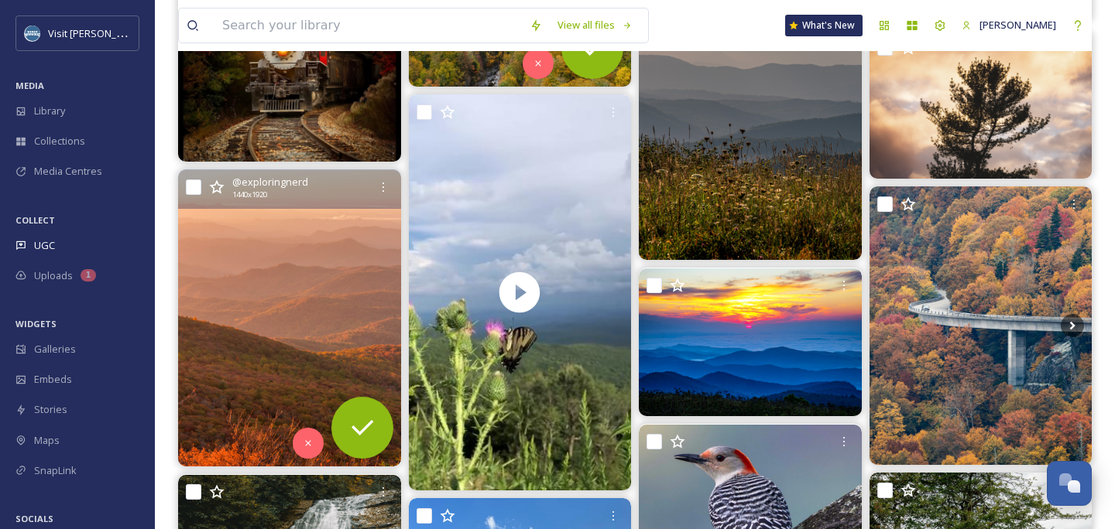
click at [283, 316] on img at bounding box center [289, 318] width 223 height 296
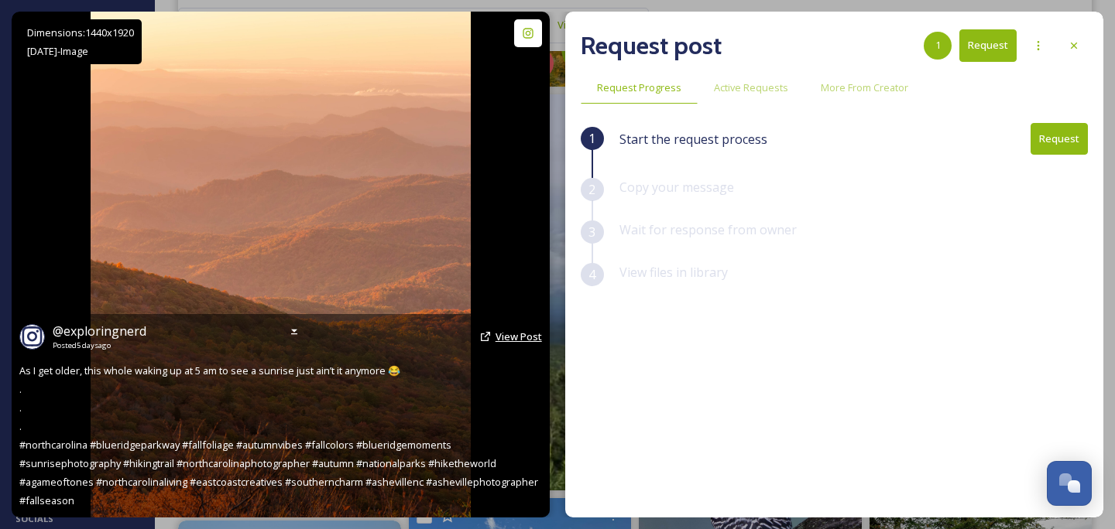
click at [509, 333] on span "View Post" at bounding box center [518, 337] width 46 height 14
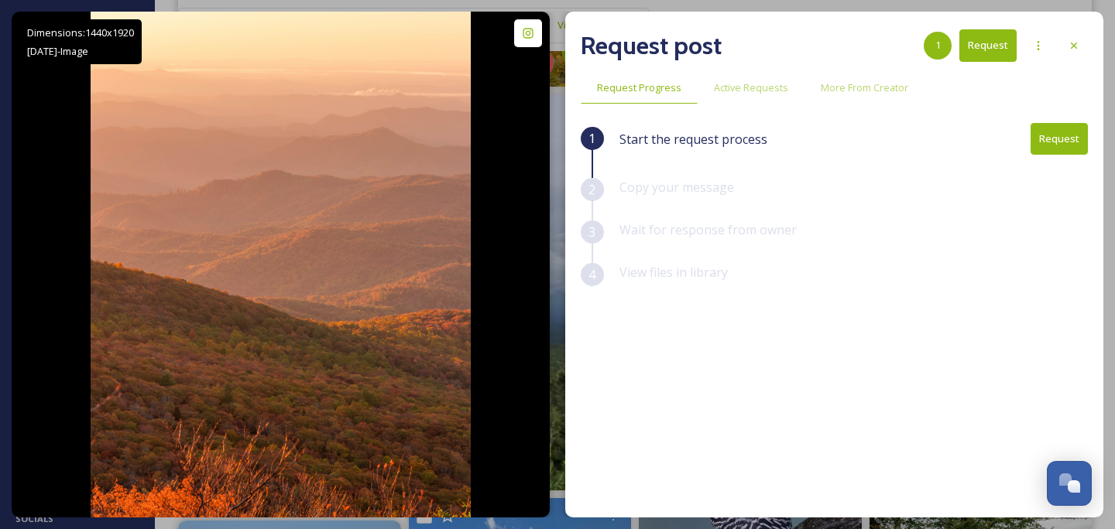
click at [1061, 146] on button "Request" at bounding box center [1058, 139] width 57 height 32
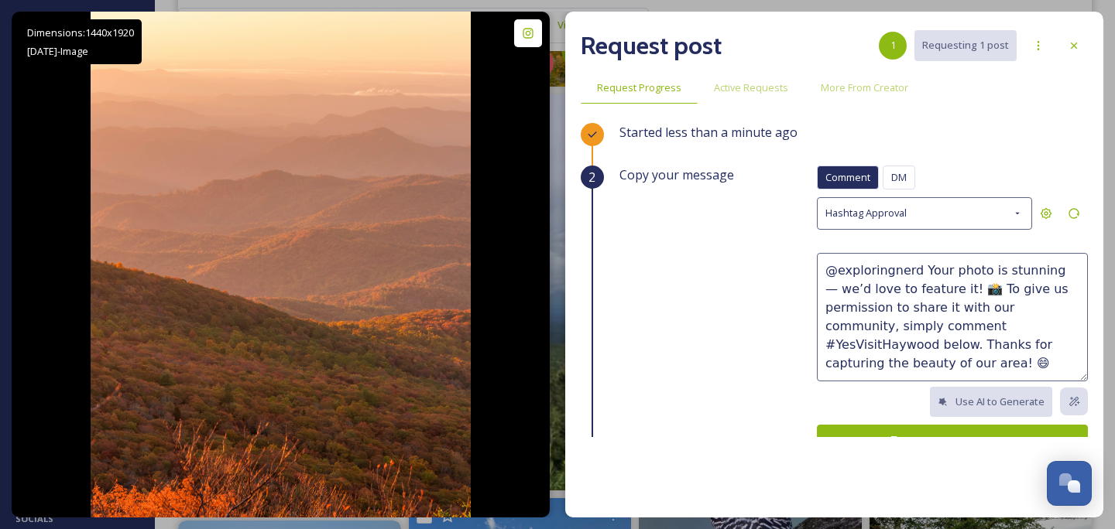
drag, startPoint x: 827, startPoint y: 265, endPoint x: 872, endPoint y: 364, distance: 109.1
click at [872, 364] on textarea "@exploringnerd Your photo is stunning — we’d love to feature it! 📸 To give us p…" at bounding box center [952, 317] width 271 height 129
click at [920, 210] on div "Hashtag Approval" at bounding box center [924, 213] width 215 height 32
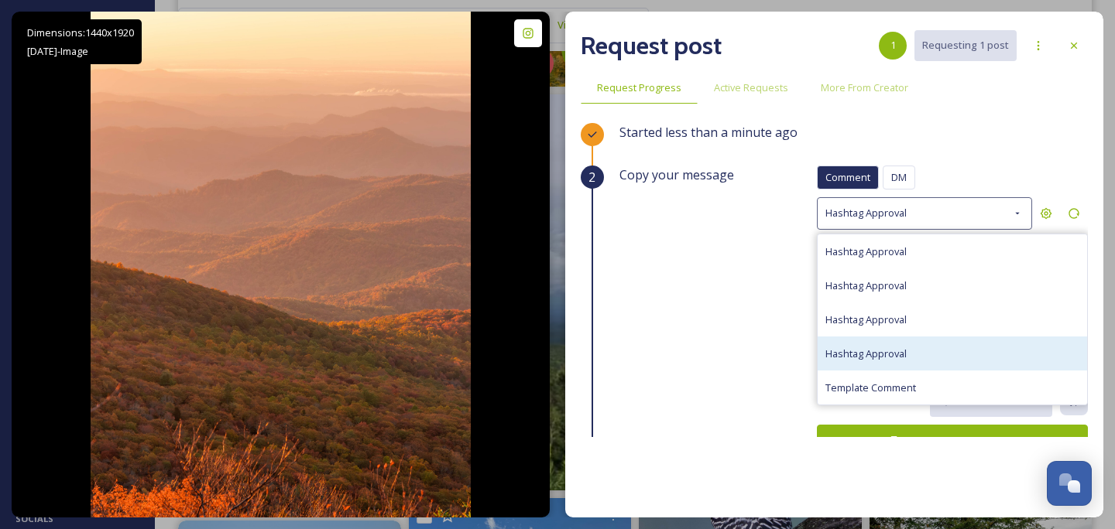
click at [885, 344] on div "Hashtag Approval" at bounding box center [865, 353] width 81 height 19
type textarea "@exploringnerd We love your photos — they beautifully capture the spirit of [PE…"
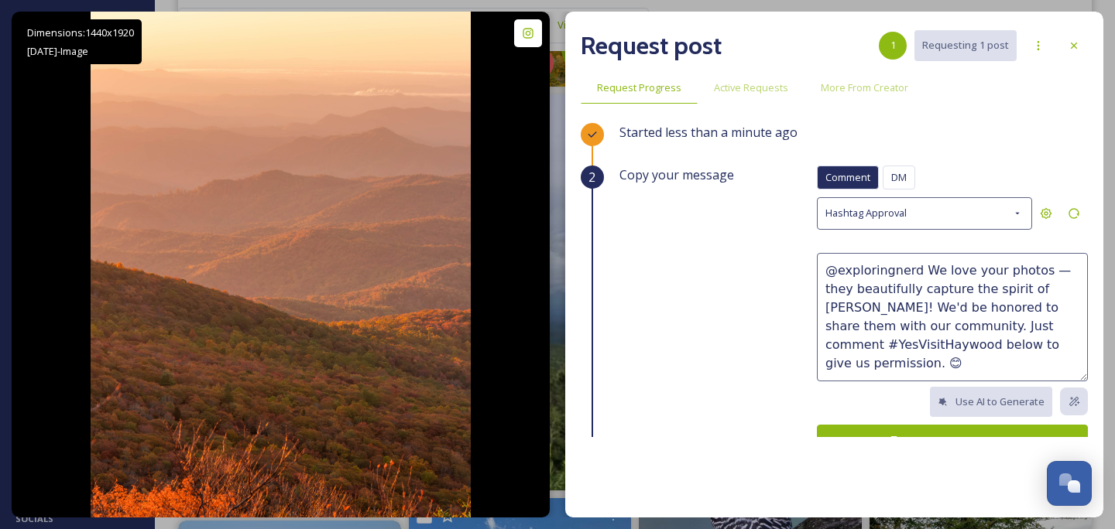
drag, startPoint x: 821, startPoint y: 268, endPoint x: 887, endPoint y: 374, distance: 124.8
click at [887, 374] on textarea "@exploringnerd We love your photos — they beautifully capture the spirit of [PE…" at bounding box center [952, 317] width 271 height 129
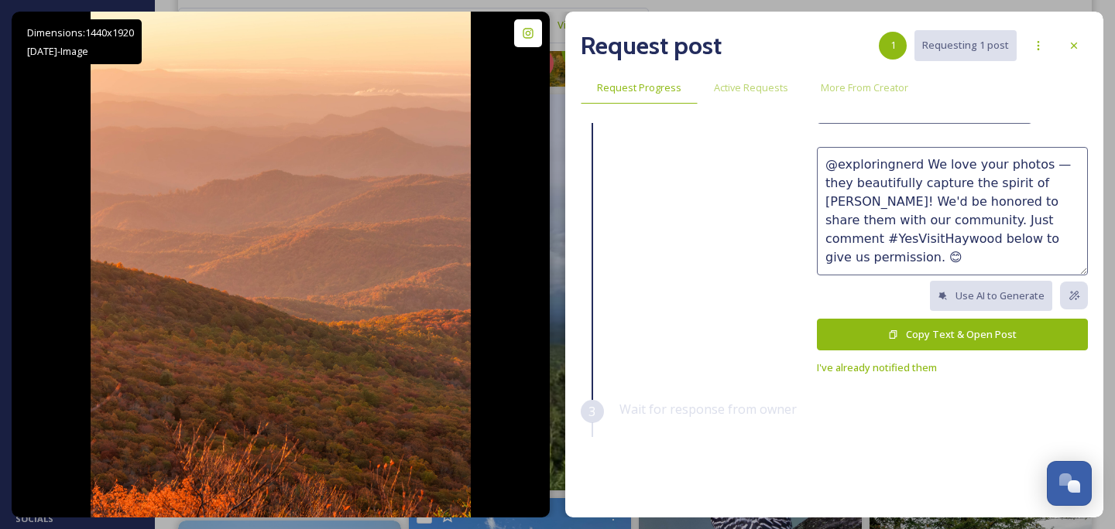
click at [906, 372] on div "Copy your message Comment DM Comment DM Hashtag Approval @exploringnerd We love…" at bounding box center [853, 230] width 468 height 341
click at [903, 372] on div "Comment DM Comment DM Hashtag Approval @exploringnerd We love your photos — the…" at bounding box center [952, 218] width 271 height 317
click at [895, 365] on span "I've already notified them" at bounding box center [877, 368] width 120 height 14
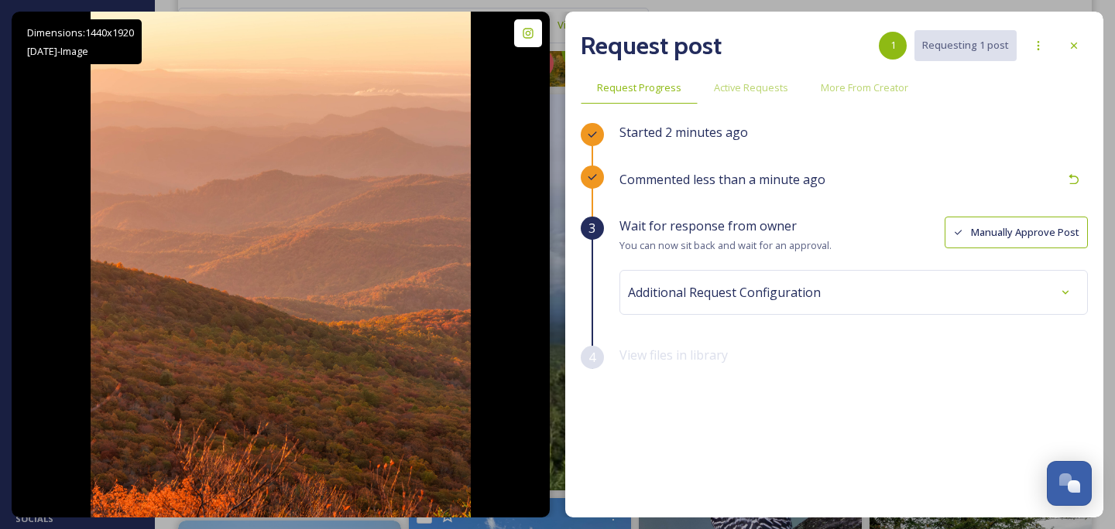
scroll to position [0, 0]
click at [1067, 48] on div at bounding box center [1074, 46] width 28 height 28
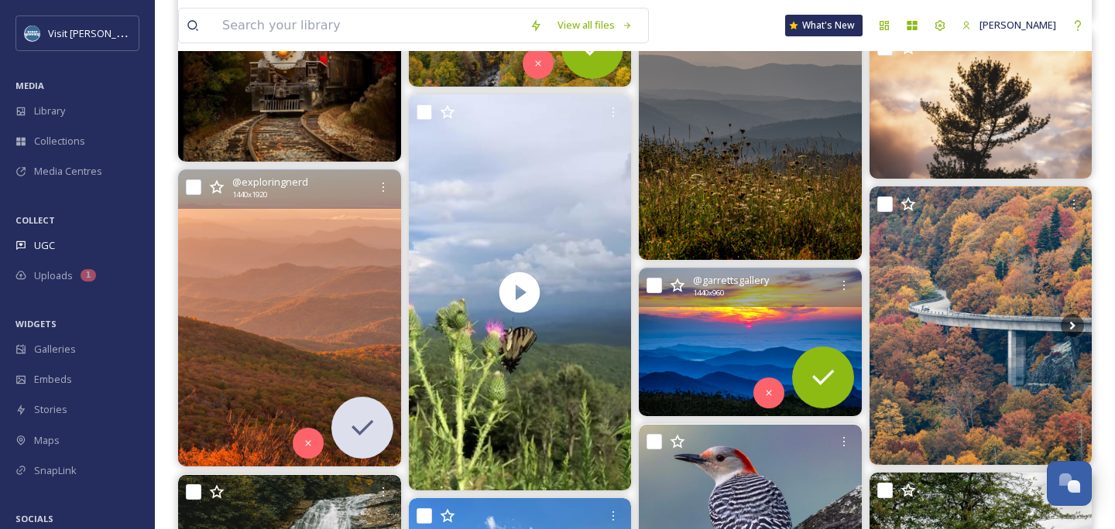
click at [691, 330] on img at bounding box center [750, 343] width 223 height 149
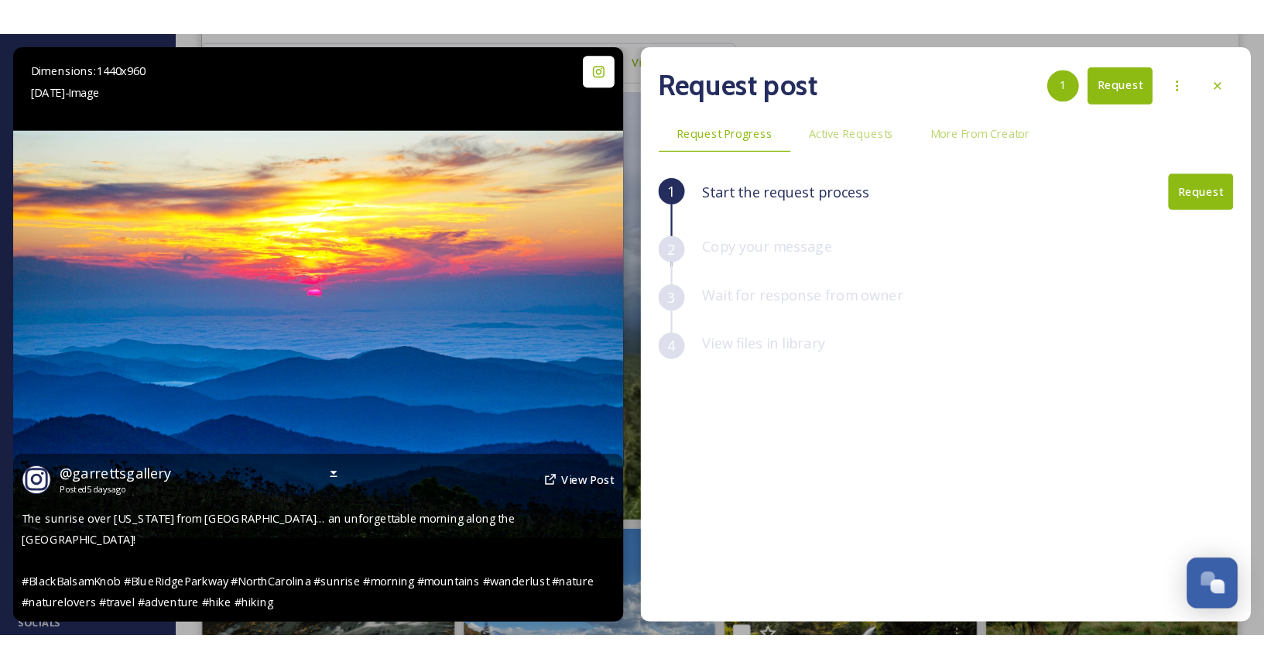
scroll to position [2168, 0]
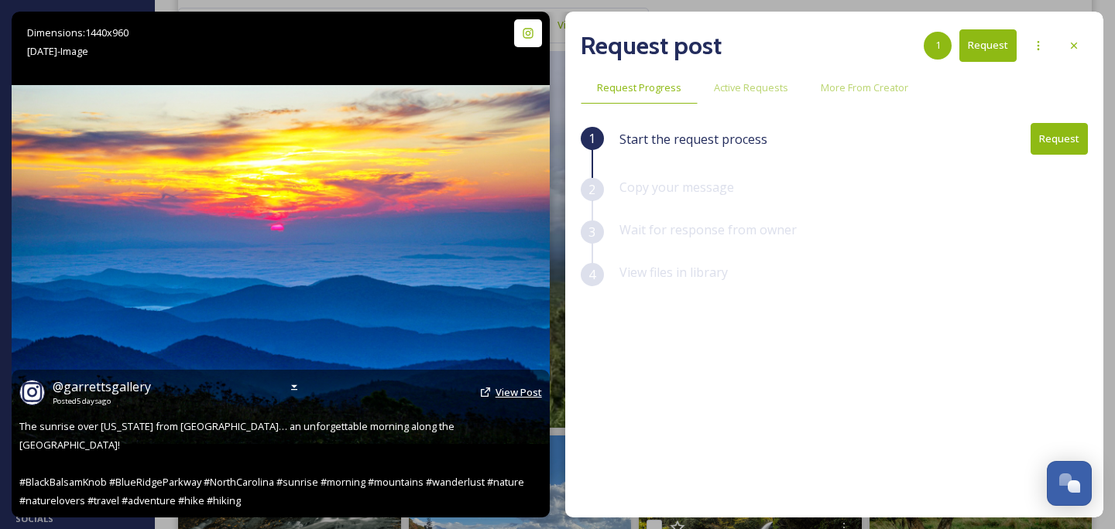
click at [507, 395] on span "View Post" at bounding box center [518, 393] width 46 height 14
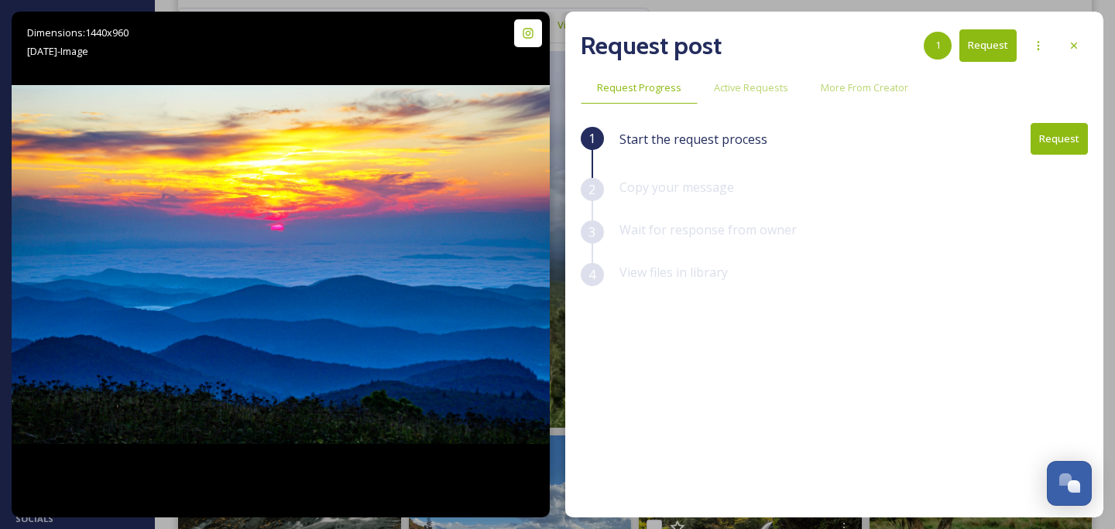
click at [1067, 146] on button "Request" at bounding box center [1058, 139] width 57 height 32
